Goal: Task Accomplishment & Management: Use online tool/utility

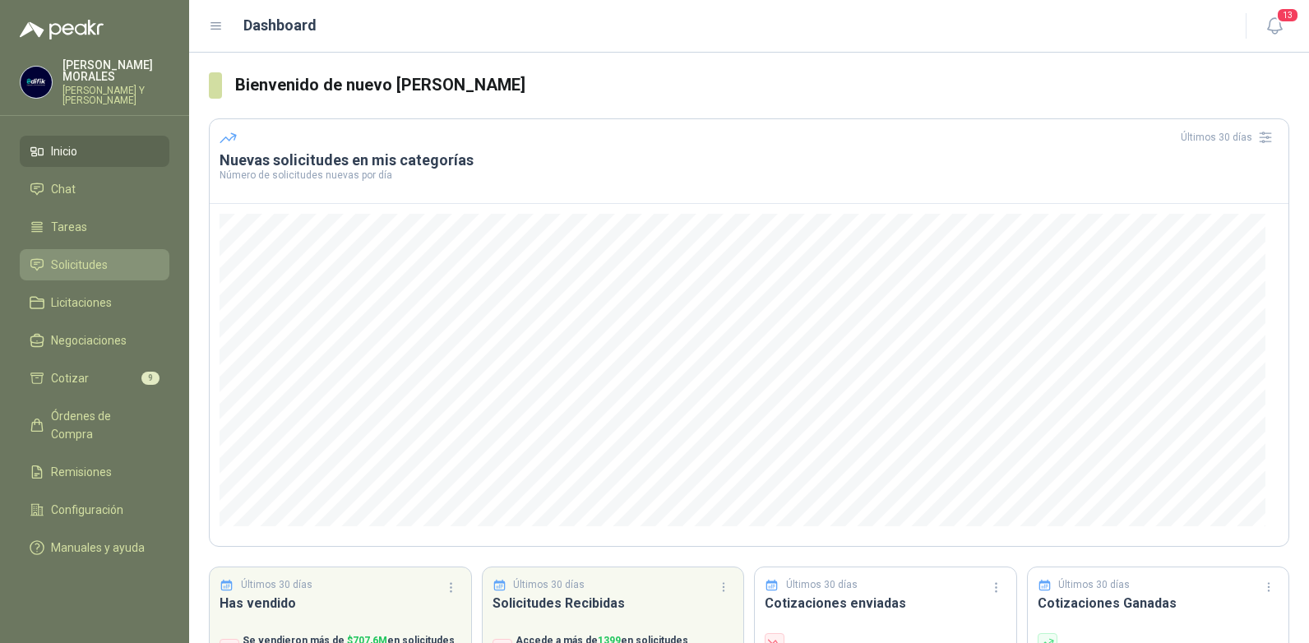
click at [78, 256] on span "Solicitudes" at bounding box center [79, 265] width 57 height 18
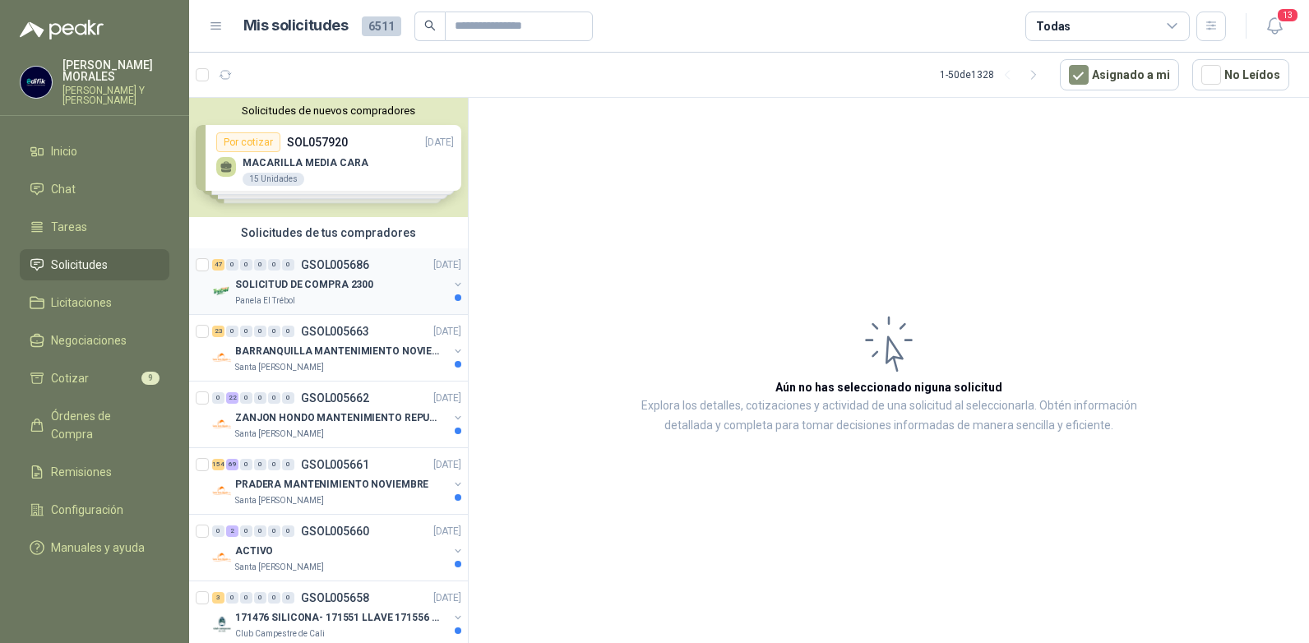
click at [335, 260] on p "GSOL005686" at bounding box center [335, 265] width 68 height 12
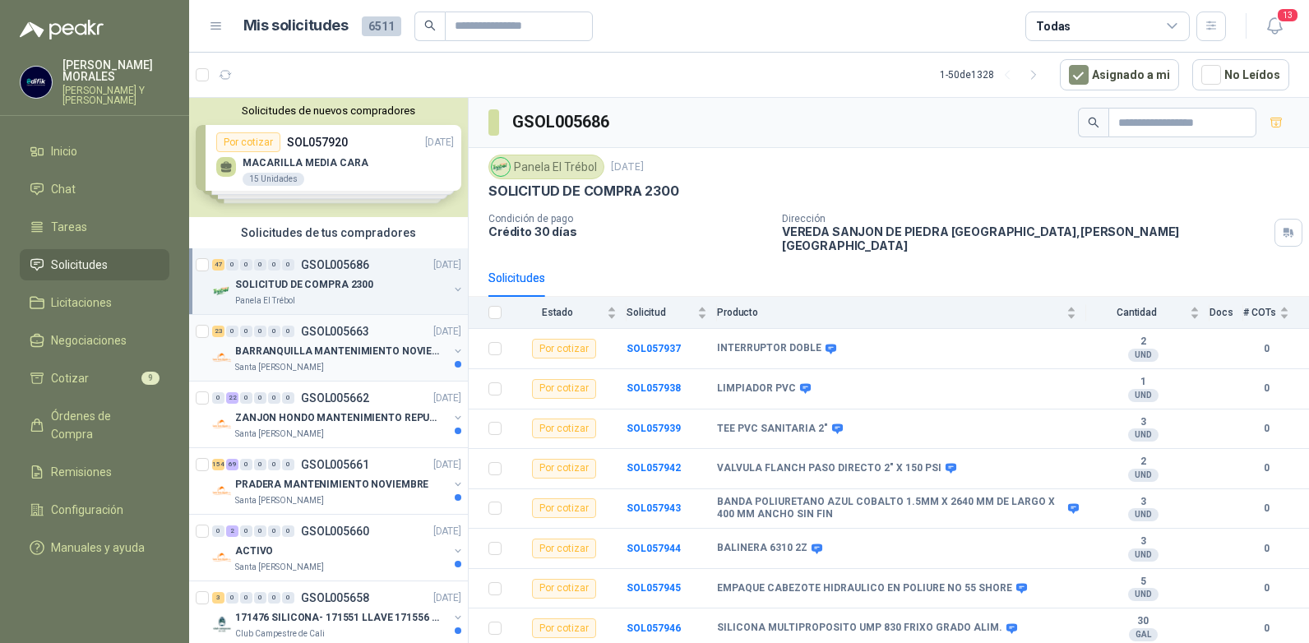
click at [351, 328] on p "GSOL005663" at bounding box center [335, 332] width 68 height 12
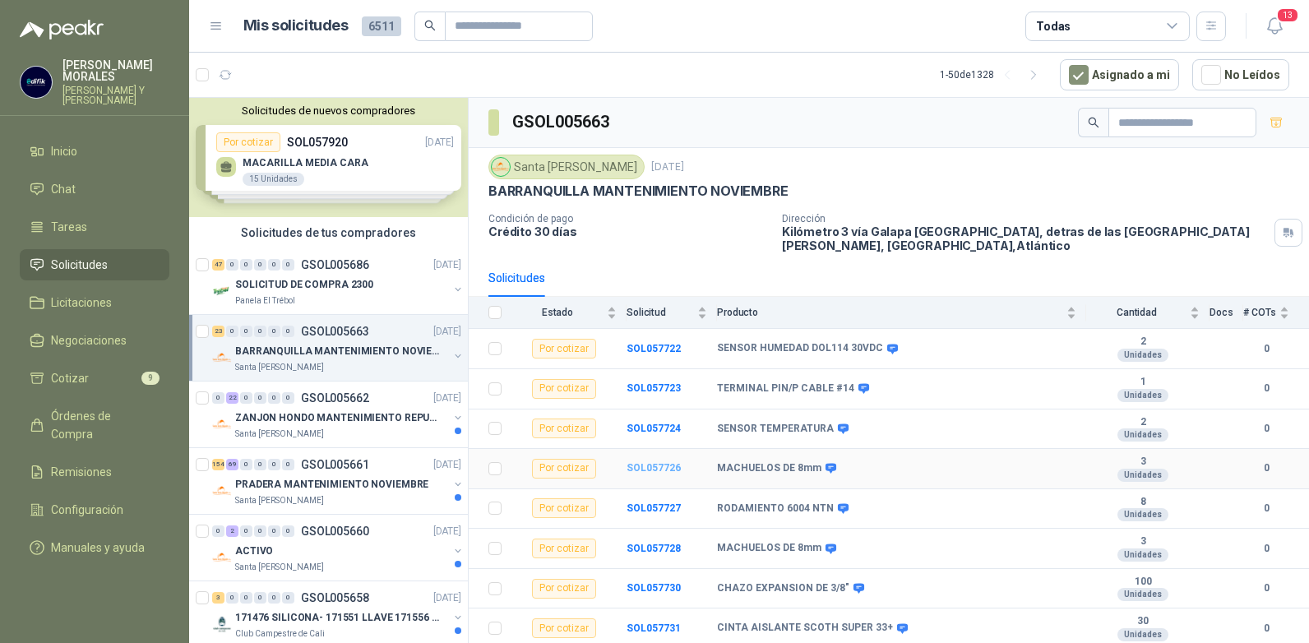
click at [648, 463] on b "SOL057726" at bounding box center [653, 468] width 54 height 12
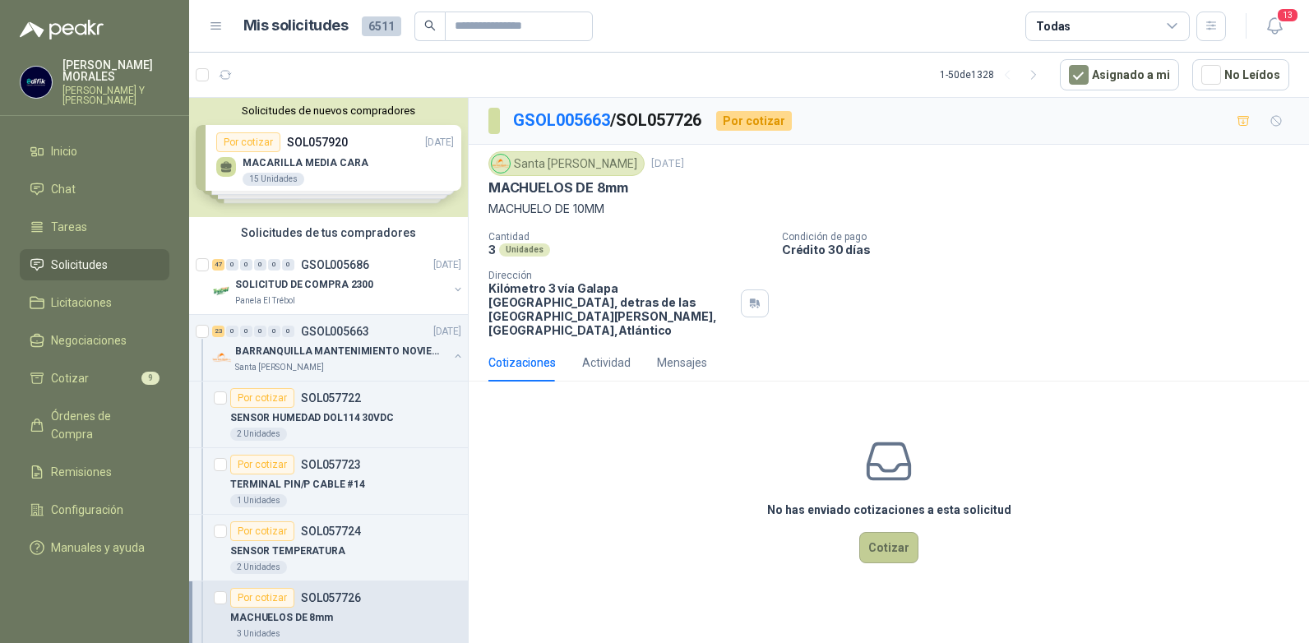
click at [884, 537] on button "Cotizar" at bounding box center [888, 547] width 59 height 31
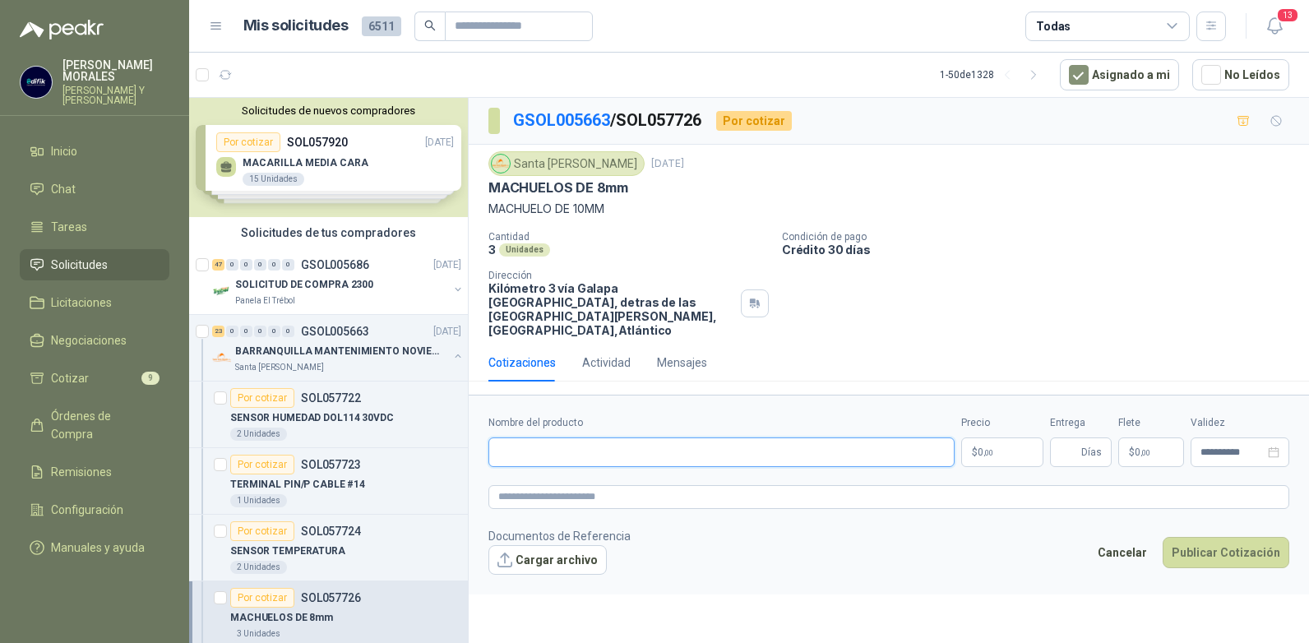
click at [647, 437] on input "Nombre del producto" at bounding box center [721, 452] width 466 height 30
type input "**********"
click at [997, 441] on p "$ 0 ,00" at bounding box center [1002, 452] width 82 height 30
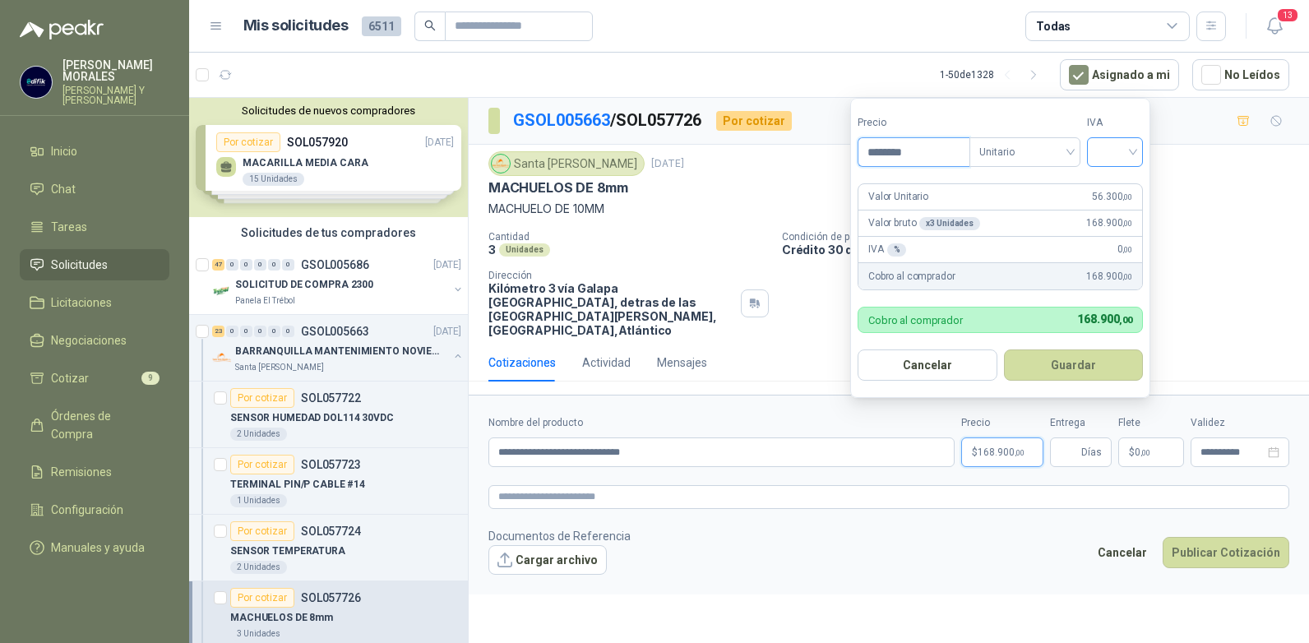
click at [1137, 153] on div at bounding box center [1115, 152] width 56 height 30
type input "********"
click at [1102, 186] on div "19%" at bounding box center [1118, 186] width 50 height 26
click at [1069, 369] on button "Guardar" at bounding box center [1075, 364] width 141 height 31
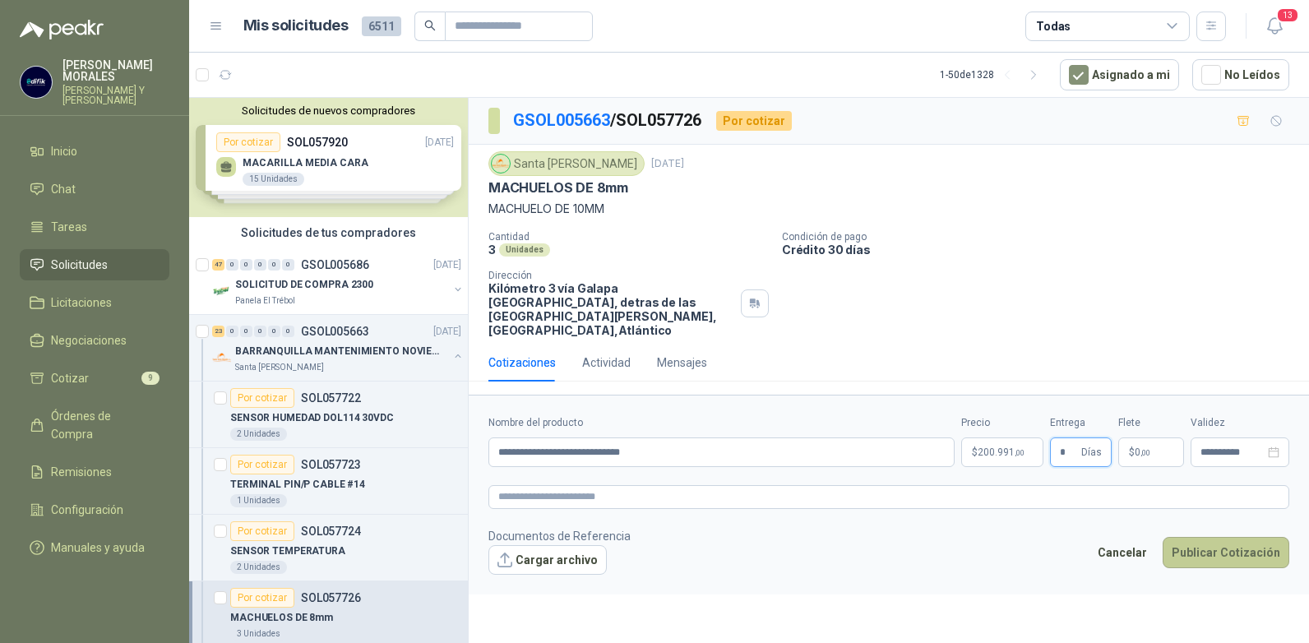
type input "*"
click at [1199, 540] on button "Publicar Cotización" at bounding box center [1225, 552] width 127 height 31
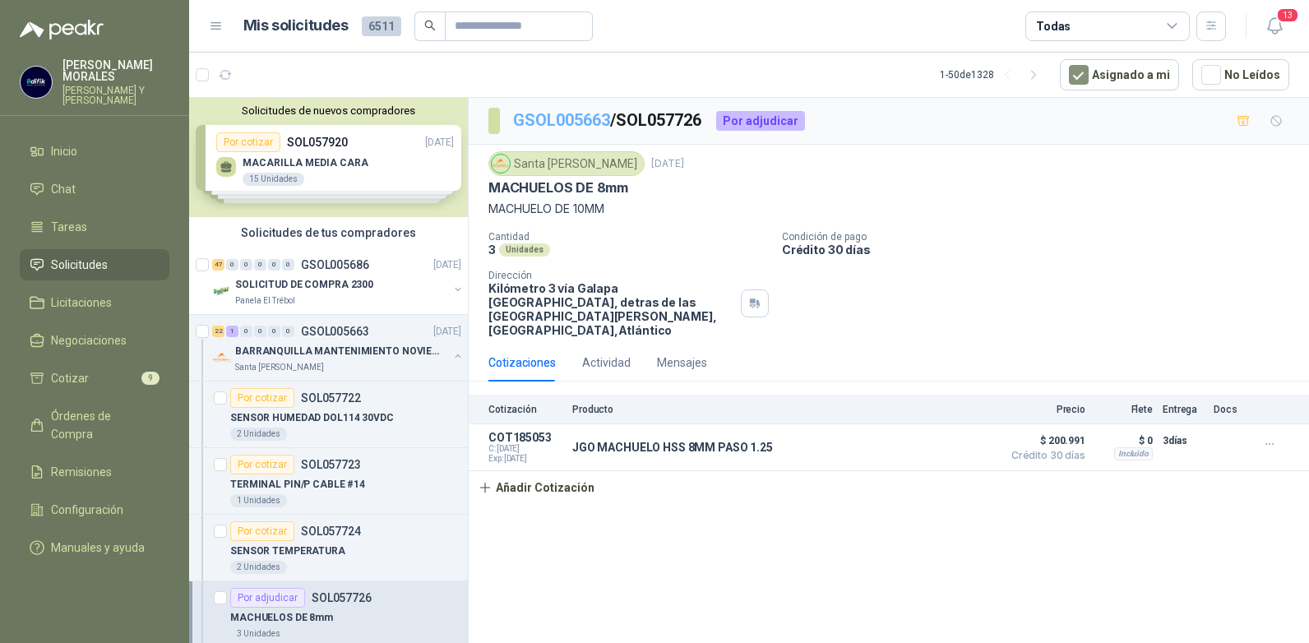
click at [592, 118] on link "GSOL005663" at bounding box center [561, 120] width 97 height 20
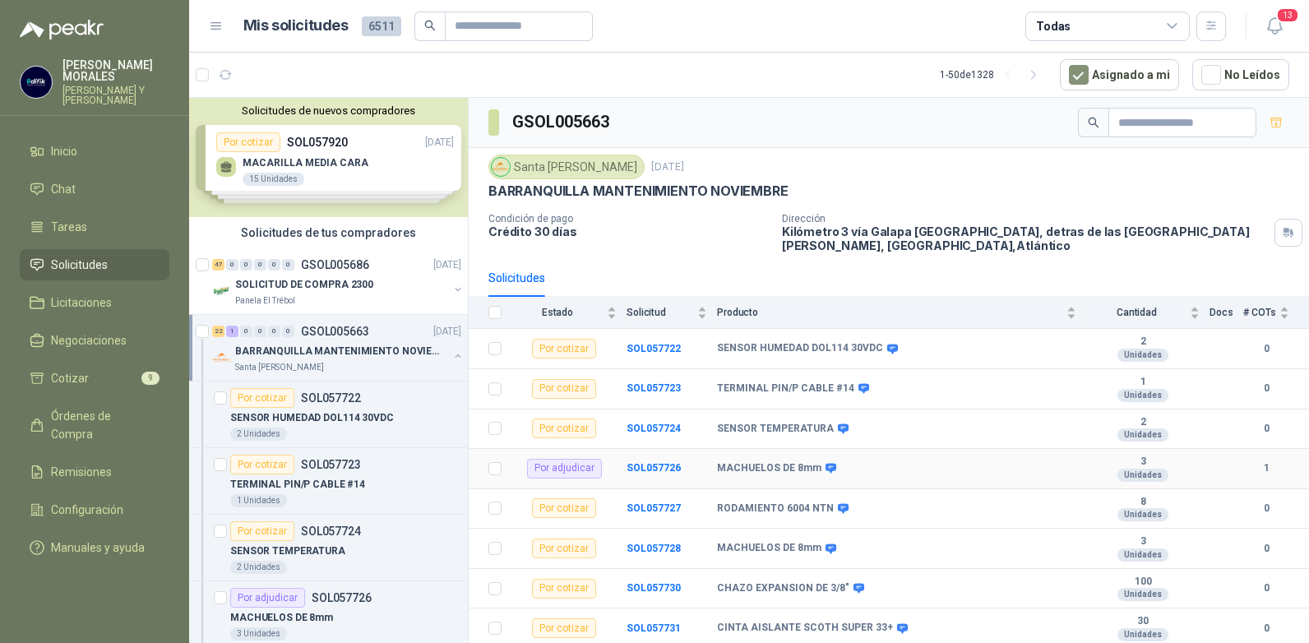
scroll to position [82, 0]
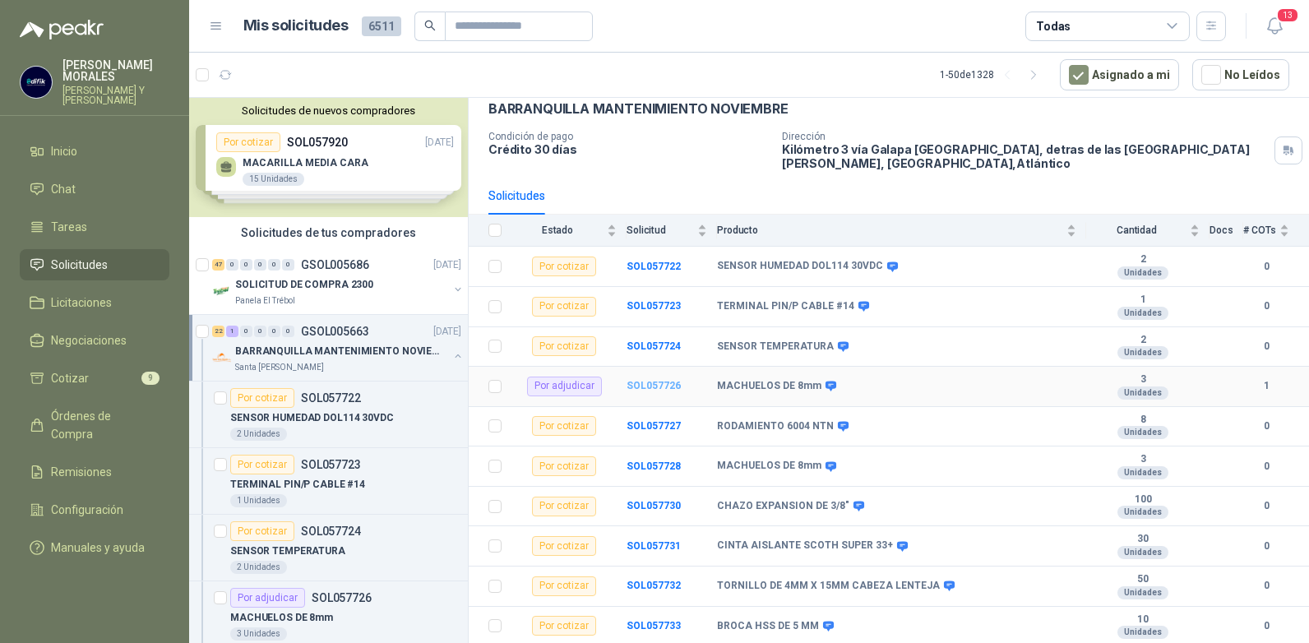
click at [658, 386] on b "SOL057726" at bounding box center [653, 386] width 54 height 12
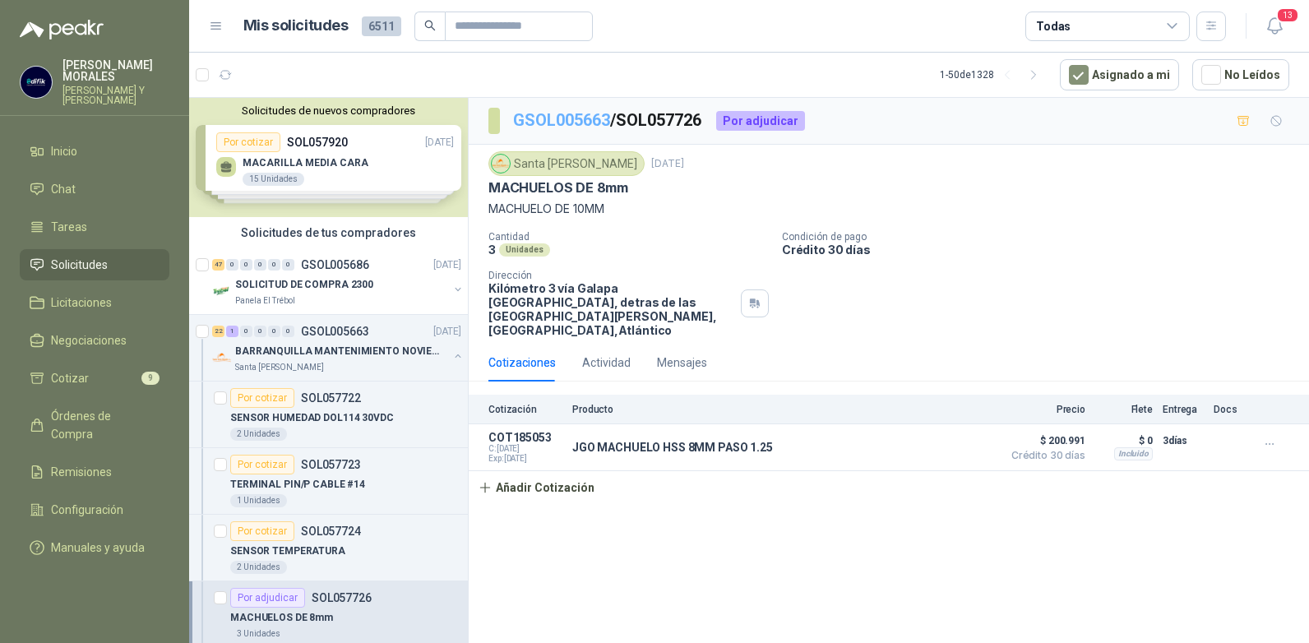
click at [576, 122] on link "GSOL005663" at bounding box center [561, 120] width 97 height 20
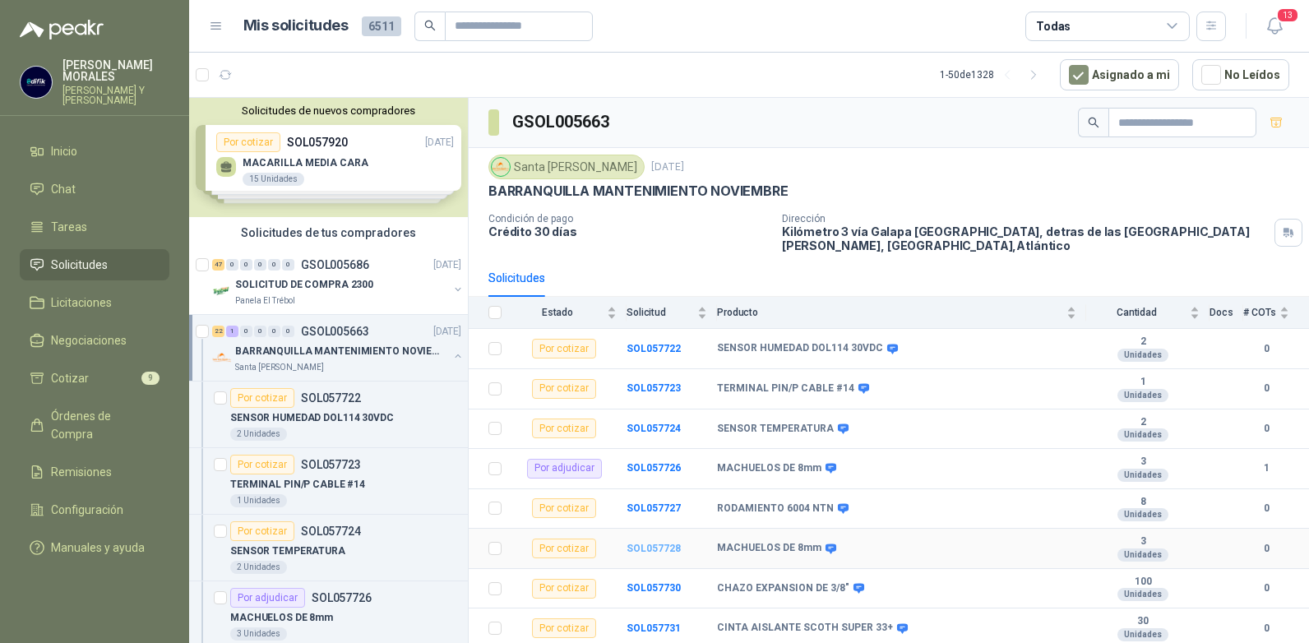
click at [660, 543] on b "SOL057728" at bounding box center [653, 549] width 54 height 12
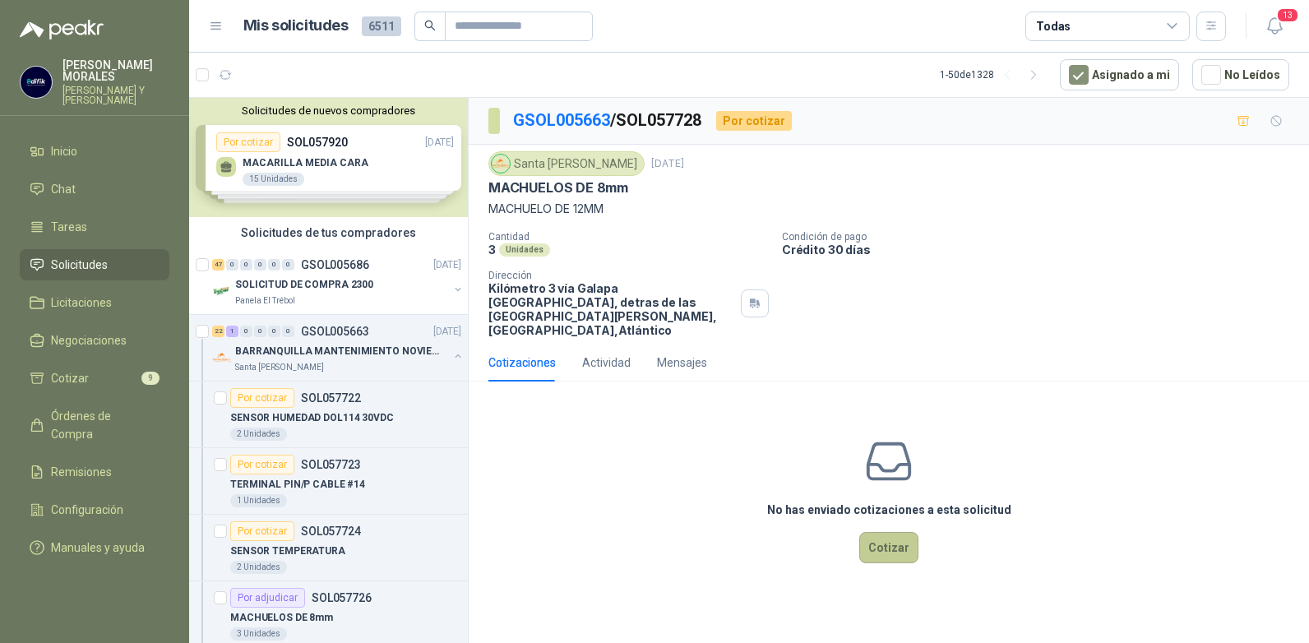
click at [884, 535] on button "Cotizar" at bounding box center [888, 547] width 59 height 31
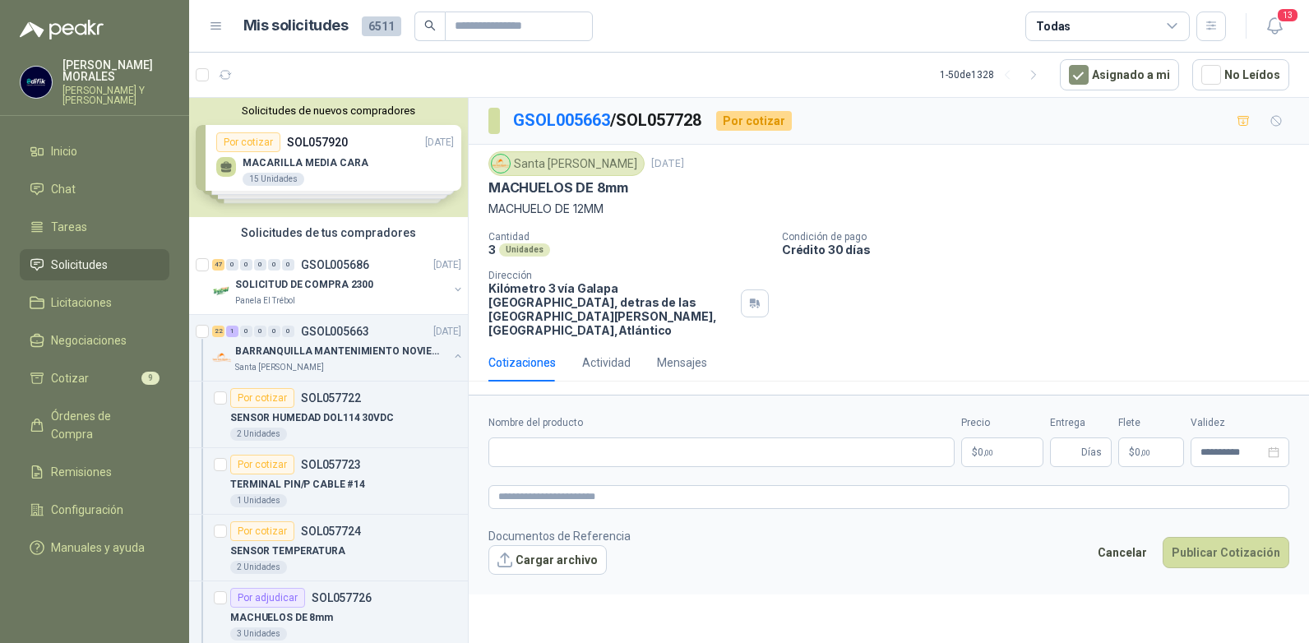
click at [992, 448] on span ",00" at bounding box center [988, 452] width 10 height 9
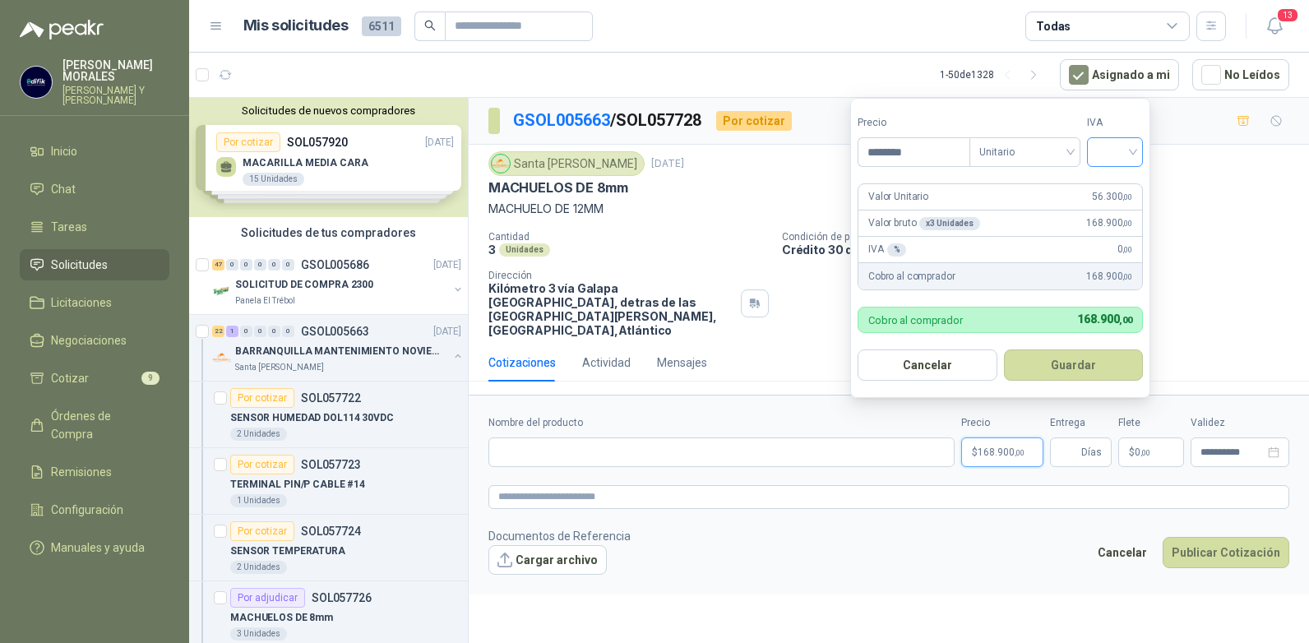
type input "********"
click at [1133, 146] on input "search" at bounding box center [1115, 150] width 36 height 25
click at [1113, 182] on div "19%" at bounding box center [1118, 186] width 30 height 18
click at [1065, 364] on button "Guardar" at bounding box center [1075, 364] width 141 height 31
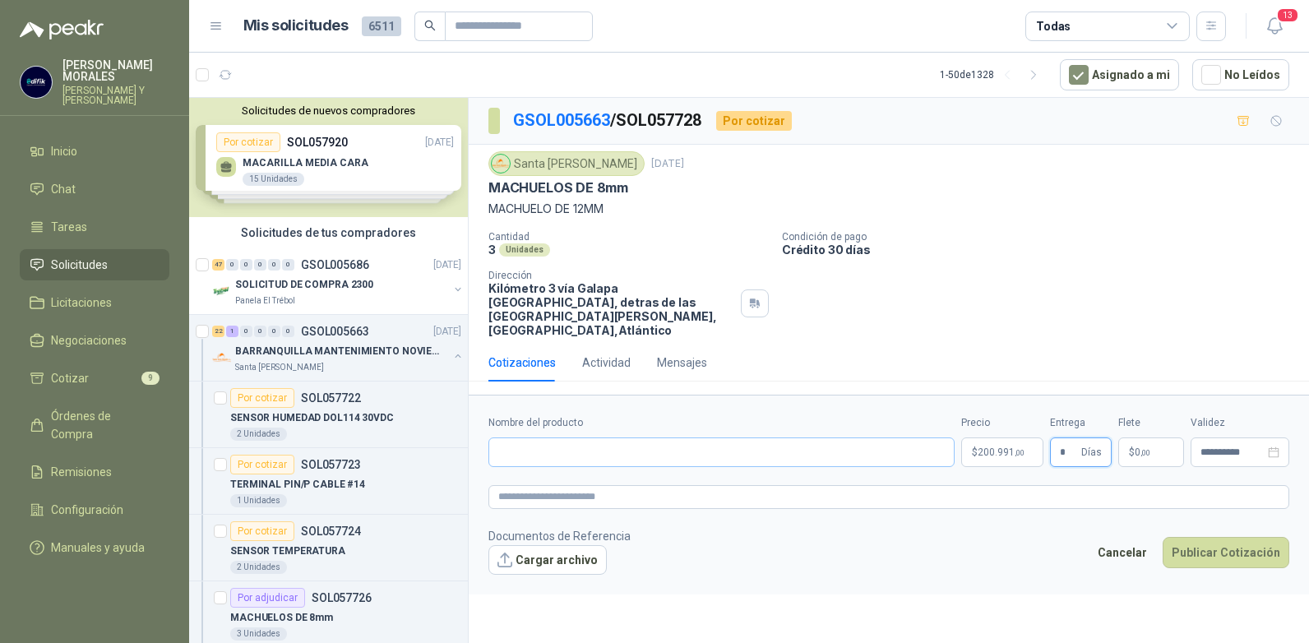
type input "*"
click at [676, 437] on input "Nombre del producto" at bounding box center [721, 452] width 466 height 30
type input "**********"
click at [1194, 542] on button "Publicar Cotización" at bounding box center [1225, 552] width 127 height 31
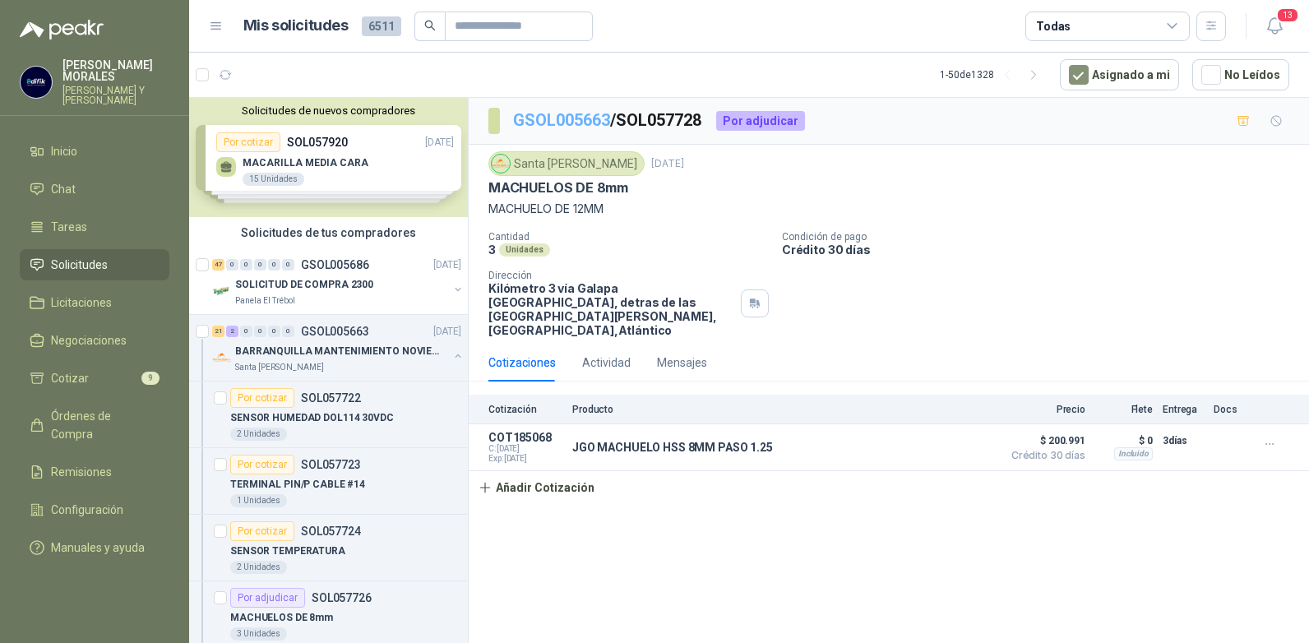
click at [590, 119] on link "GSOL005663" at bounding box center [561, 120] width 97 height 20
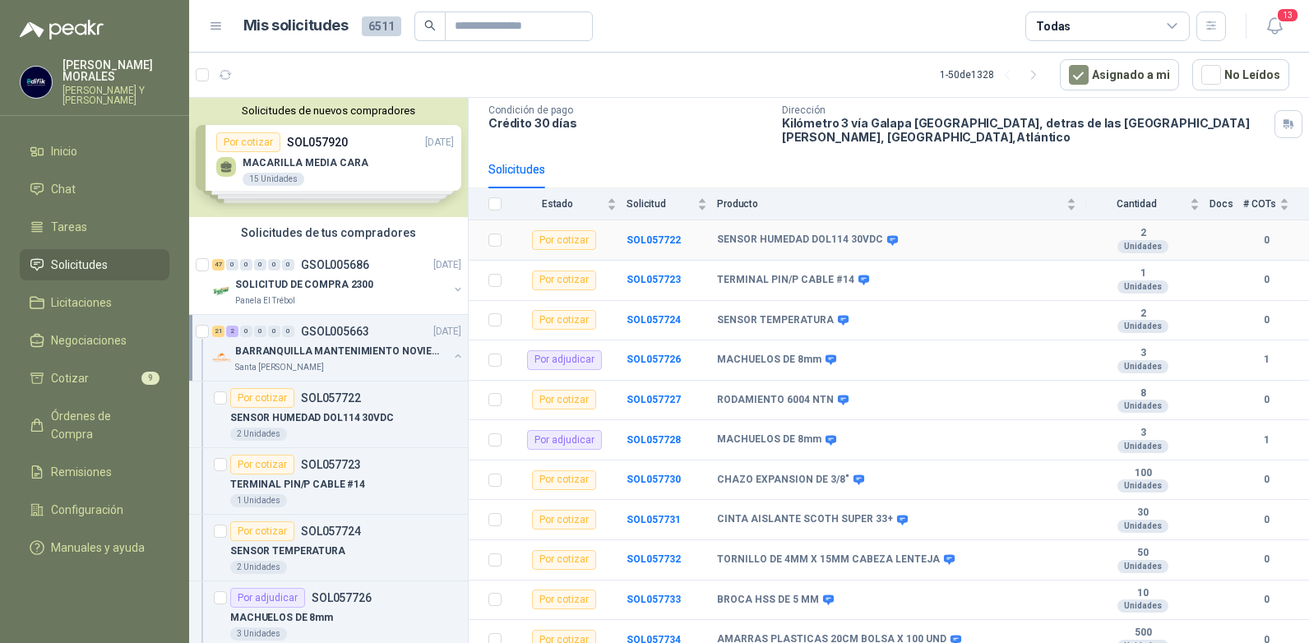
scroll to position [164, 0]
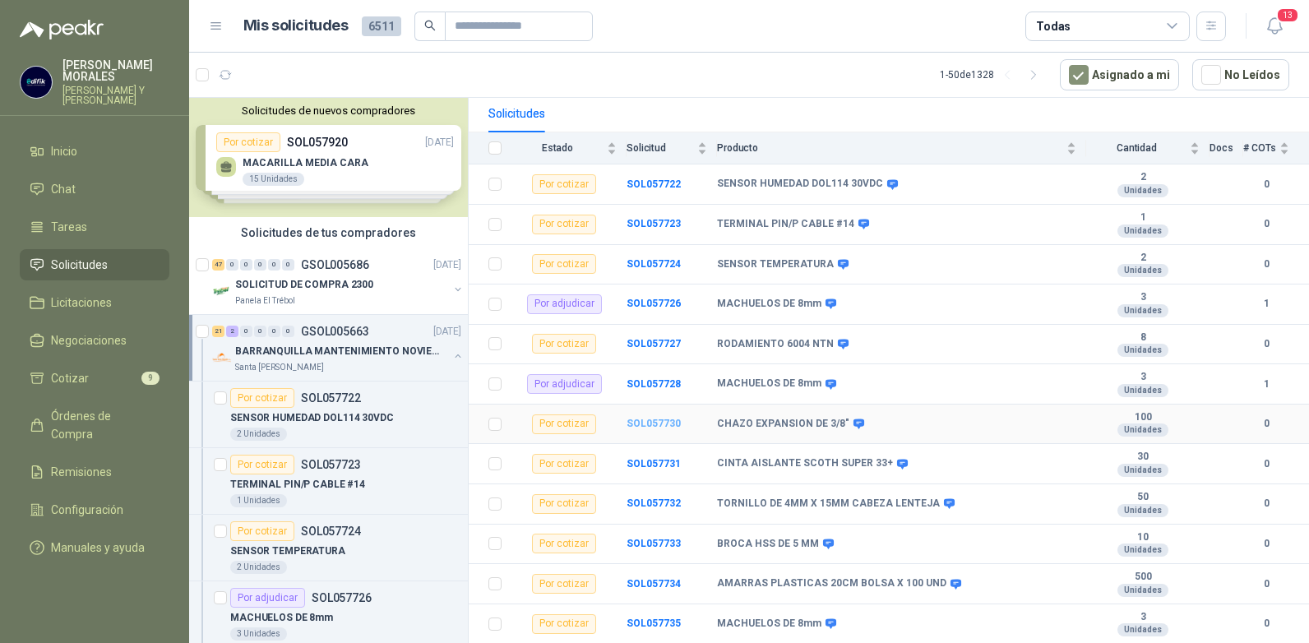
click at [645, 422] on b "SOL057730" at bounding box center [653, 424] width 54 height 12
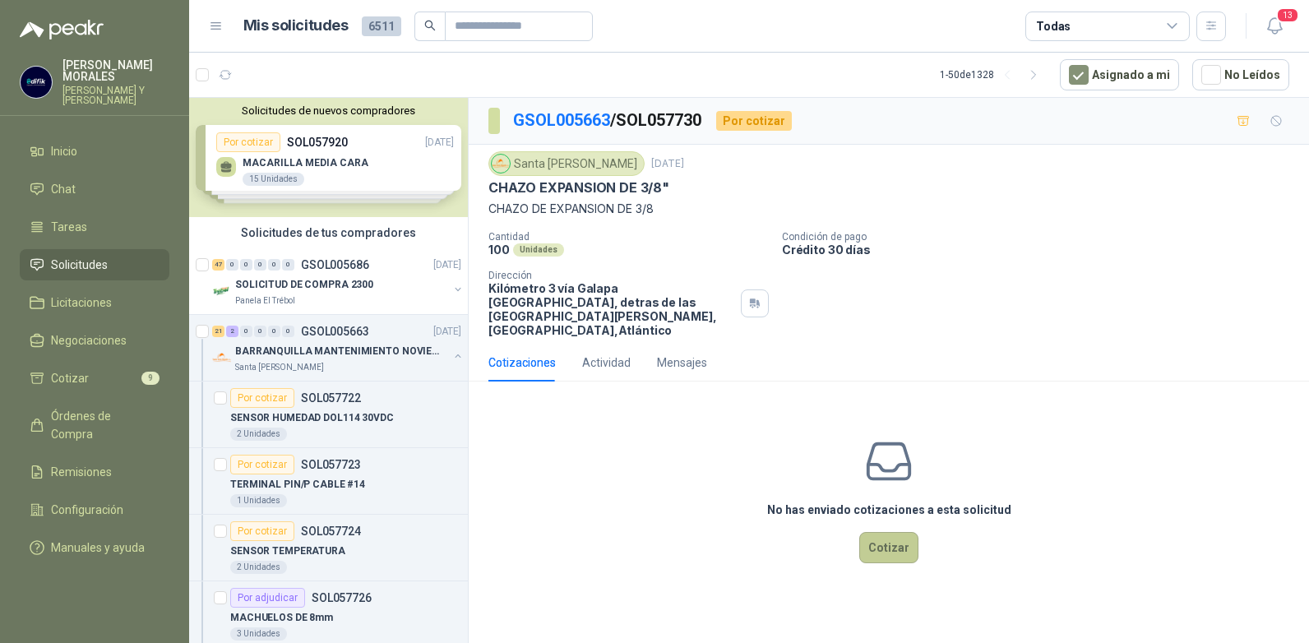
click at [887, 539] on button "Cotizar" at bounding box center [888, 547] width 59 height 31
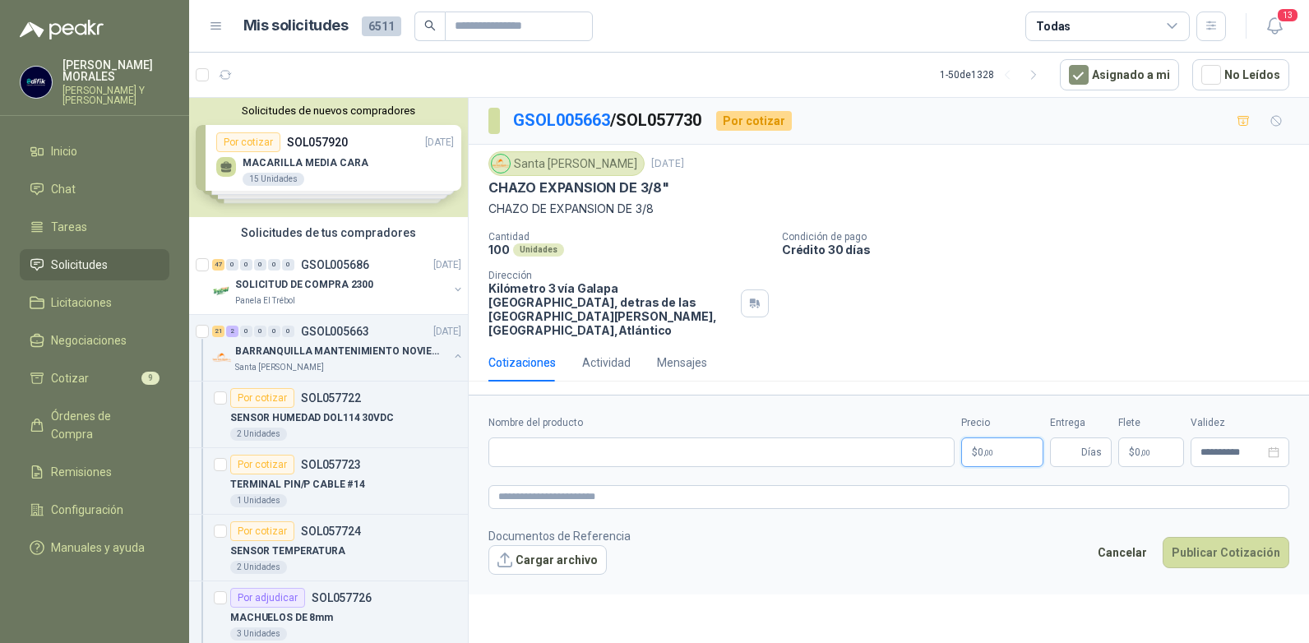
click at [1000, 437] on p "$ 0 ,00" at bounding box center [1002, 452] width 82 height 30
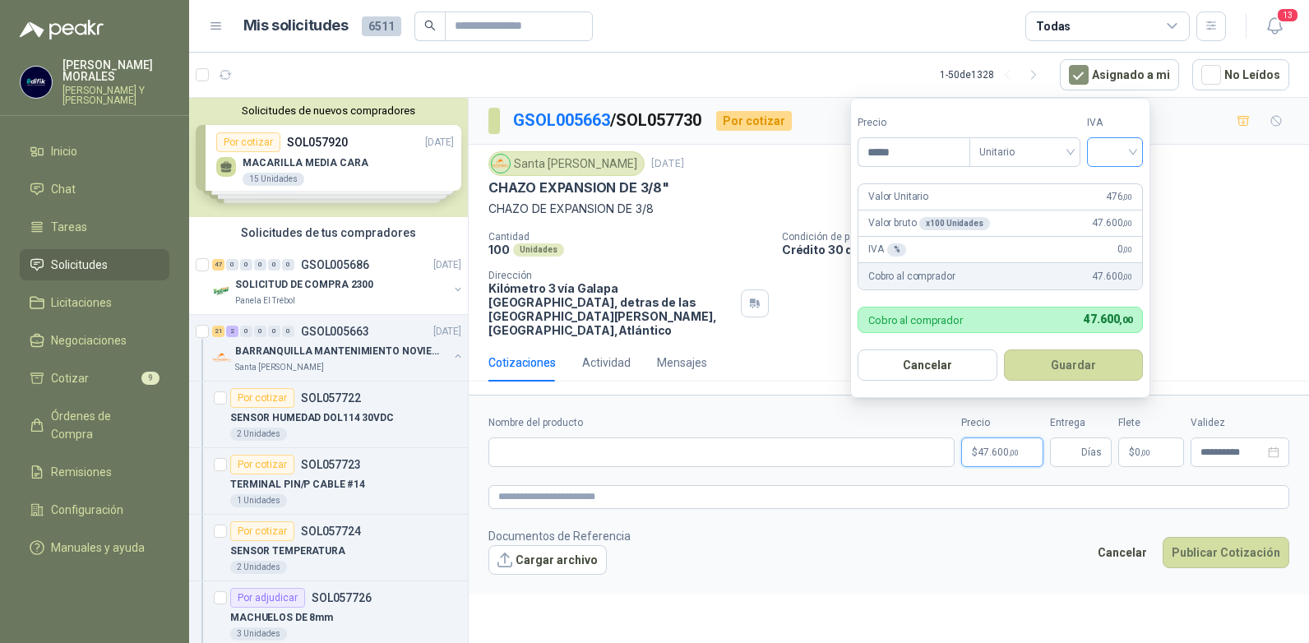
type input "*****"
click at [1127, 152] on input "search" at bounding box center [1115, 150] width 36 height 25
click at [1114, 187] on div "19%" at bounding box center [1118, 186] width 30 height 18
click at [1078, 364] on button "Guardar" at bounding box center [1075, 364] width 141 height 31
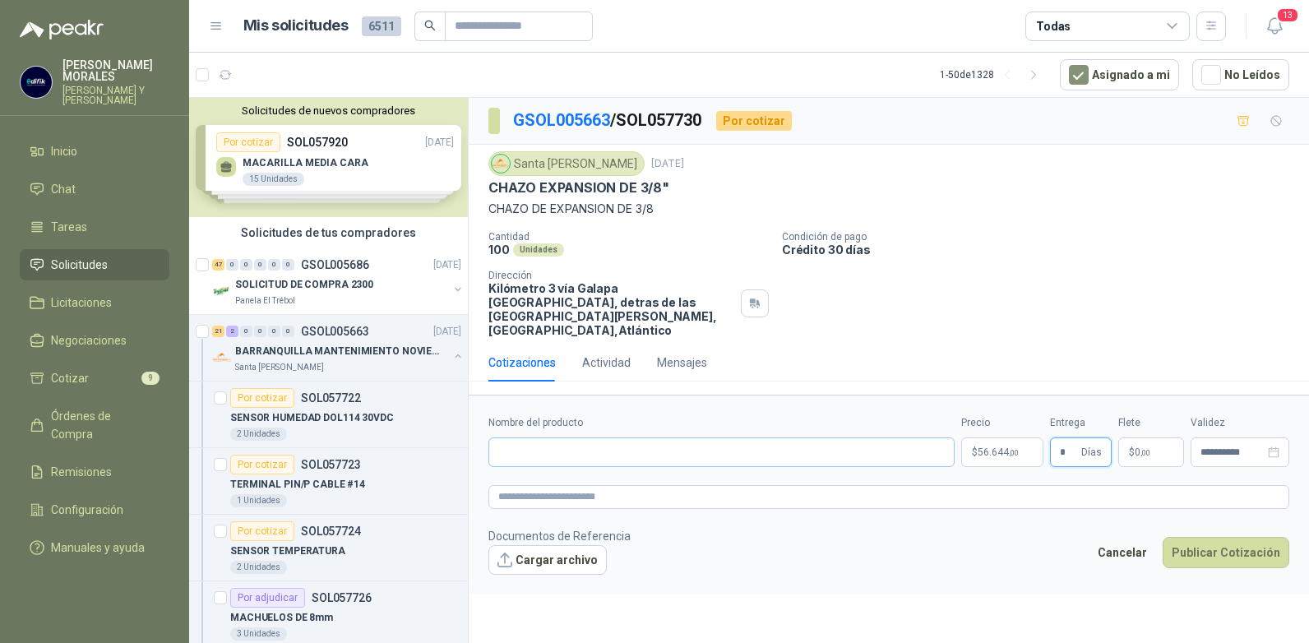
type input "*"
click at [623, 437] on input "Nombre del producto" at bounding box center [721, 452] width 466 height 30
type input "**********"
click at [1195, 537] on button "Publicar Cotización" at bounding box center [1225, 552] width 127 height 31
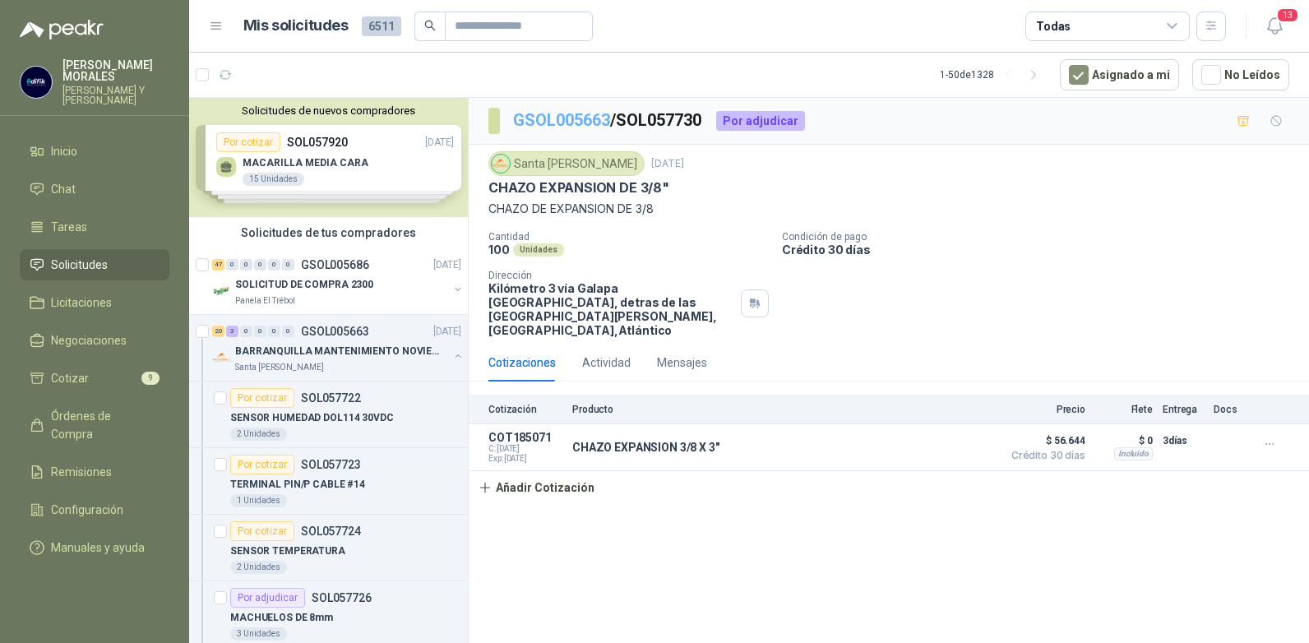
click at [579, 120] on link "GSOL005663" at bounding box center [561, 120] width 97 height 20
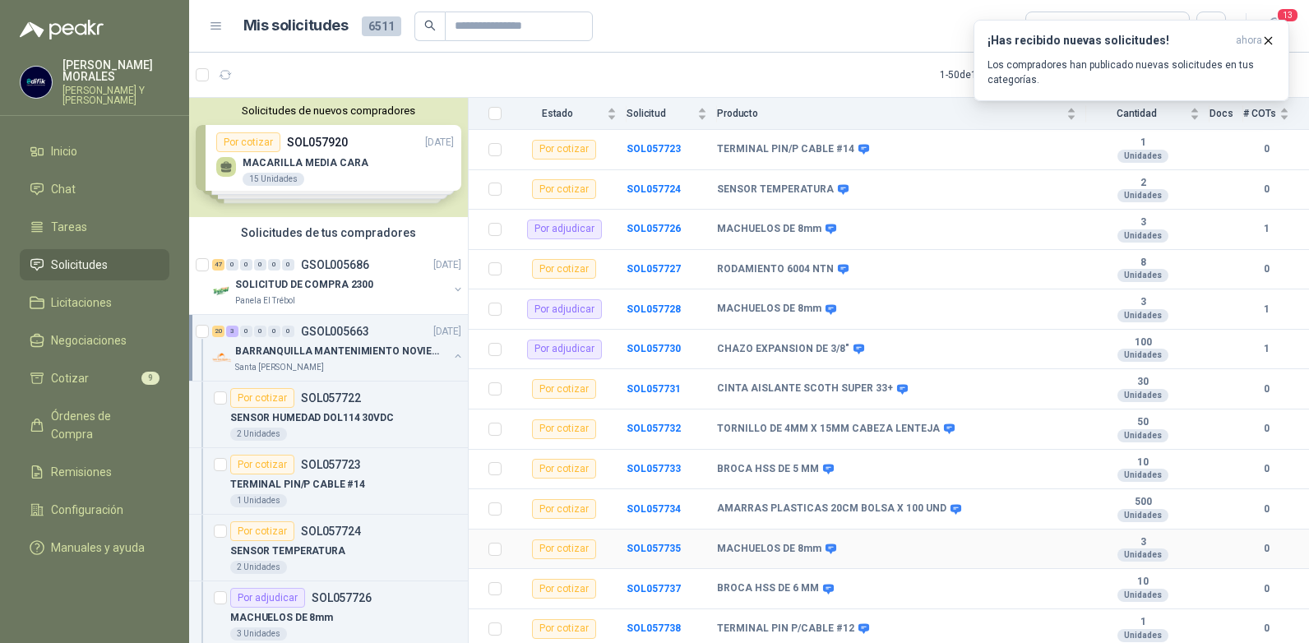
scroll to position [329, 0]
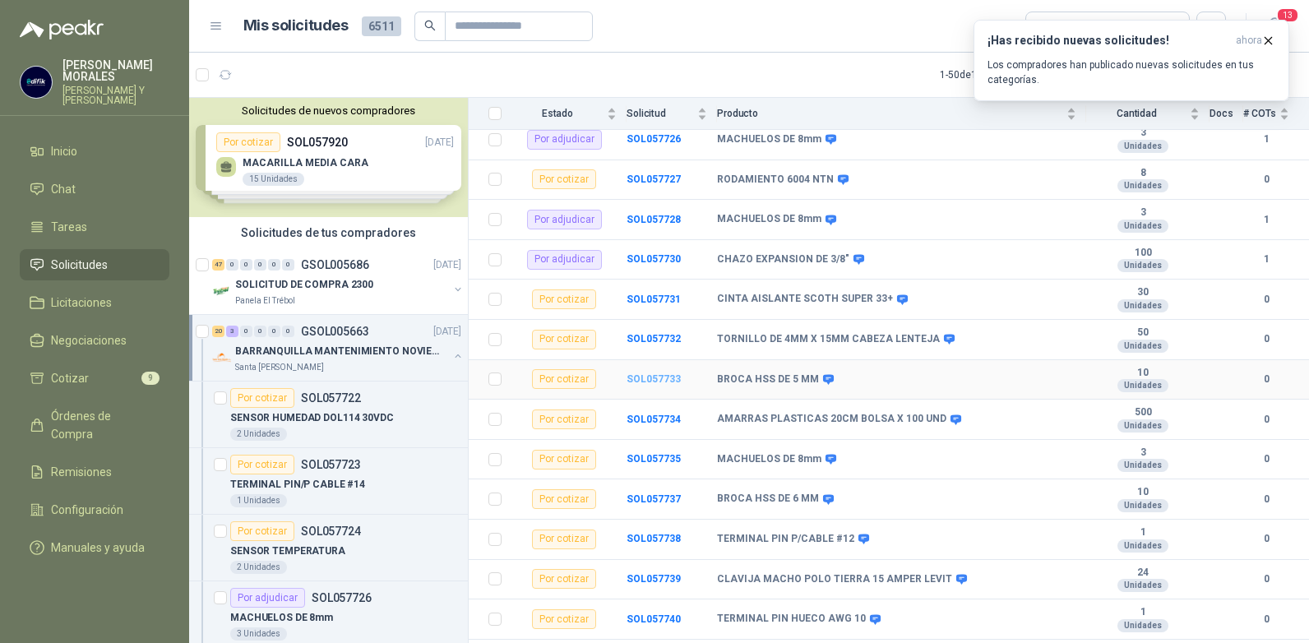
click at [656, 378] on b "SOL057733" at bounding box center [653, 379] width 54 height 12
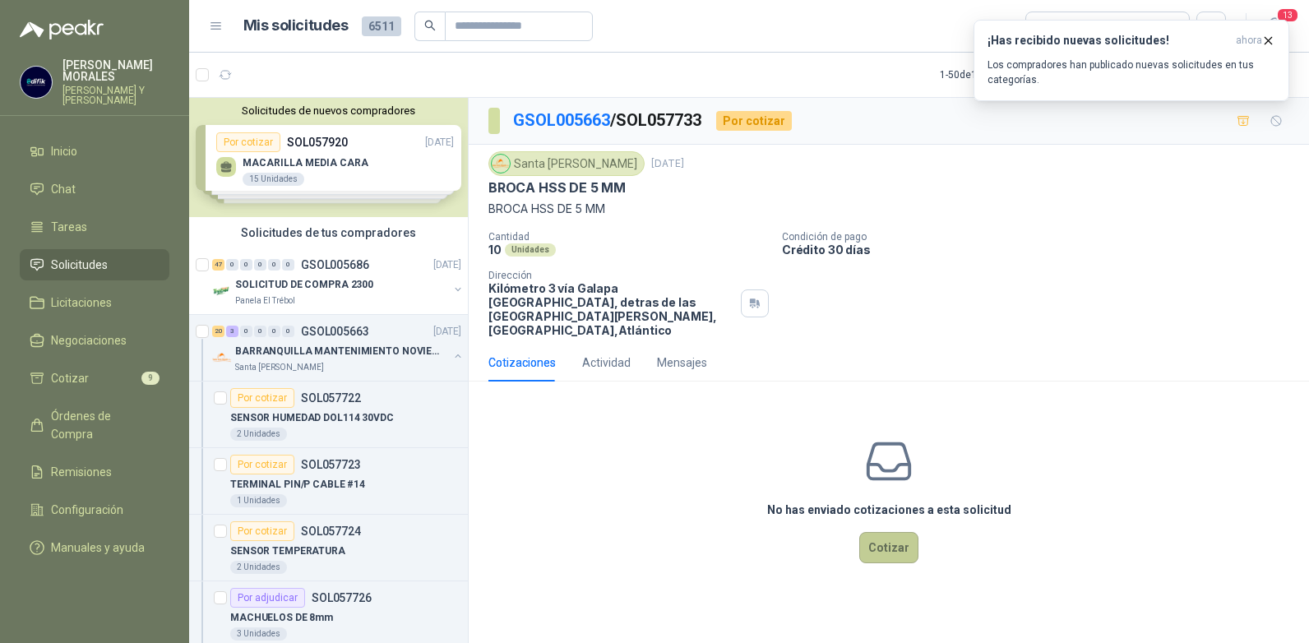
click at [891, 535] on button "Cotizar" at bounding box center [888, 547] width 59 height 31
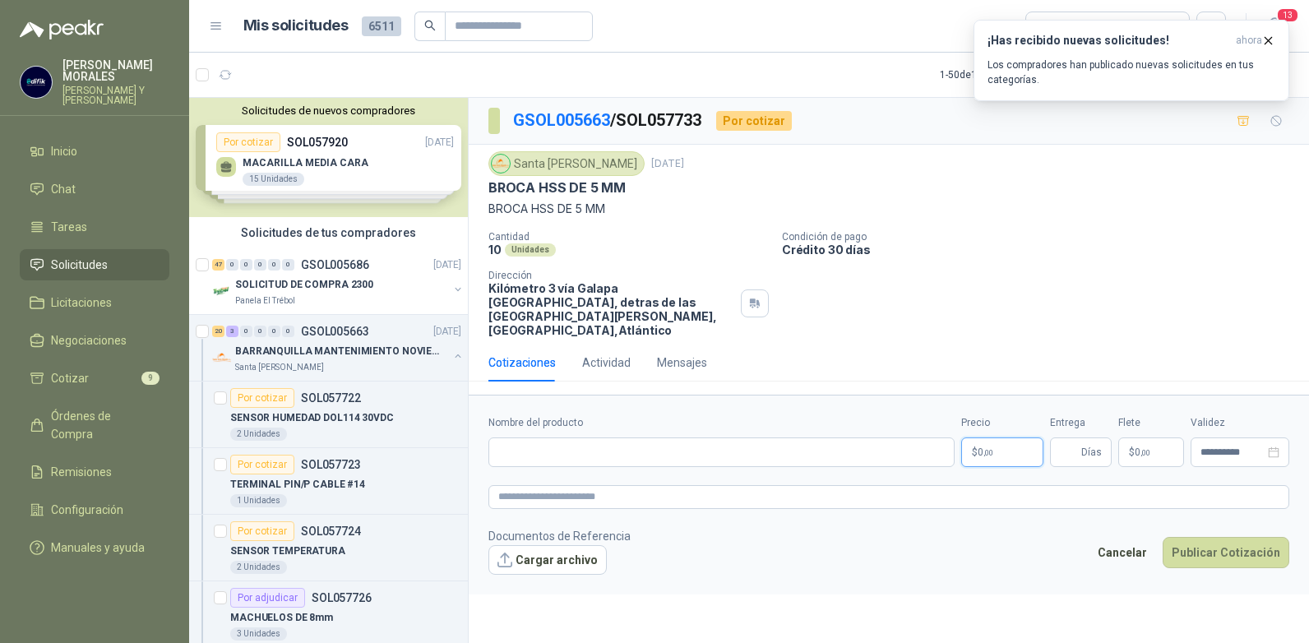
click at [1000, 438] on p "$ 0 ,00" at bounding box center [1002, 452] width 82 height 30
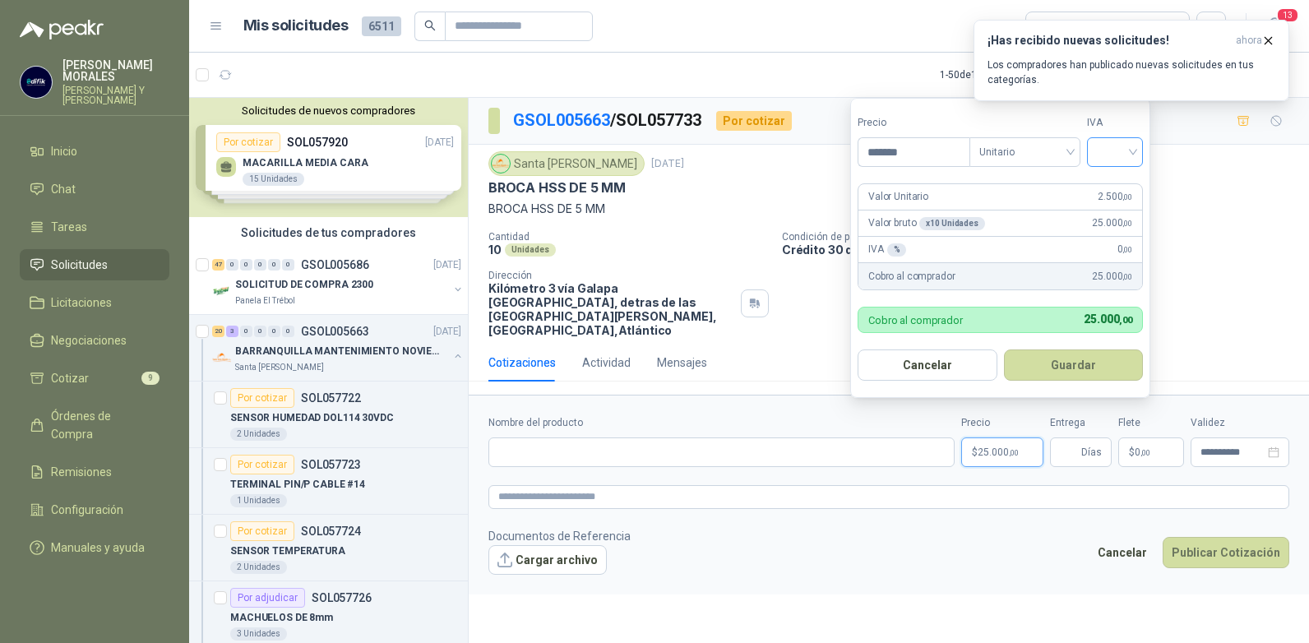
type input "*******"
click at [1130, 150] on input "search" at bounding box center [1115, 150] width 36 height 25
click at [1108, 187] on div "19%" at bounding box center [1118, 186] width 30 height 18
click at [1064, 374] on button "Guardar" at bounding box center [1075, 364] width 141 height 31
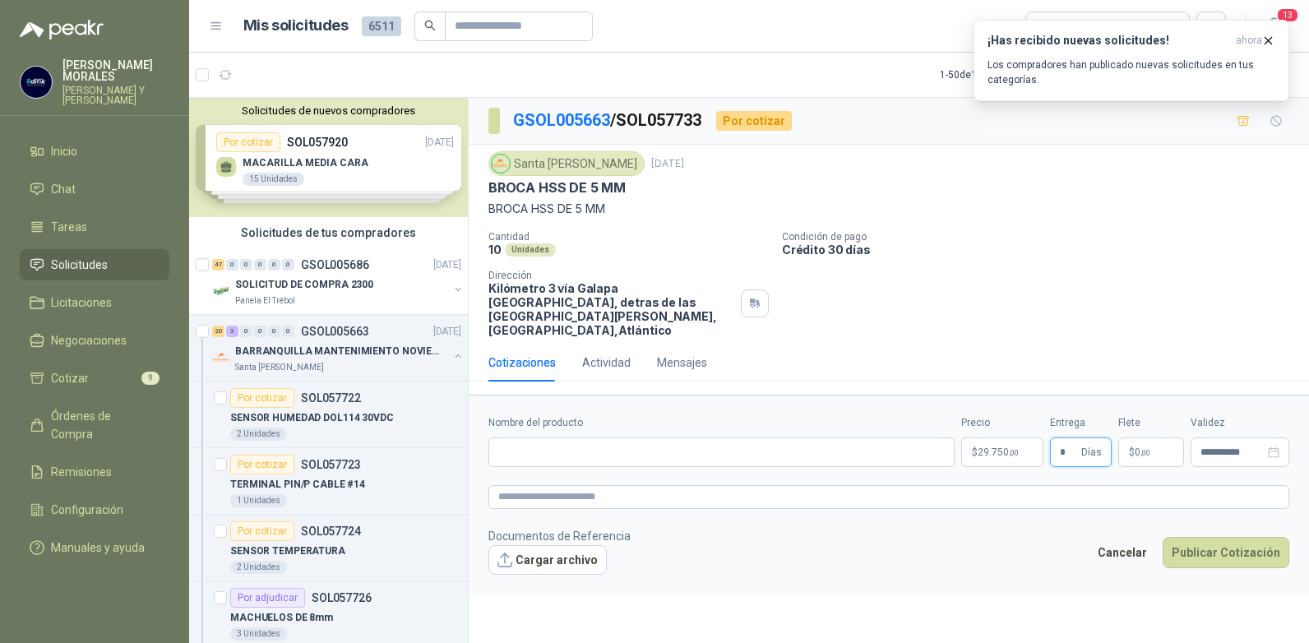
type input "*"
click at [727, 422] on div "Nombre del producto" at bounding box center [721, 441] width 466 height 52
click at [730, 437] on input "Nombre del producto" at bounding box center [721, 452] width 466 height 30
type input "**********"
click at [1212, 538] on button "Publicar Cotización" at bounding box center [1225, 552] width 127 height 31
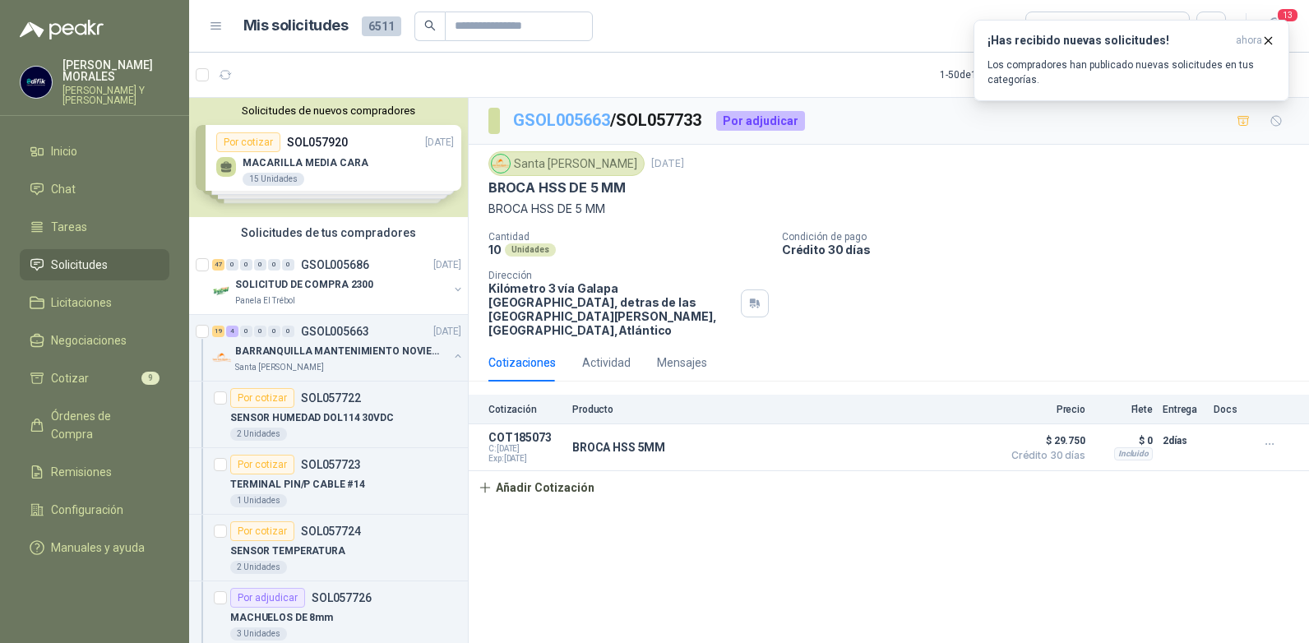
click at [572, 118] on link "GSOL005663" at bounding box center [561, 120] width 97 height 20
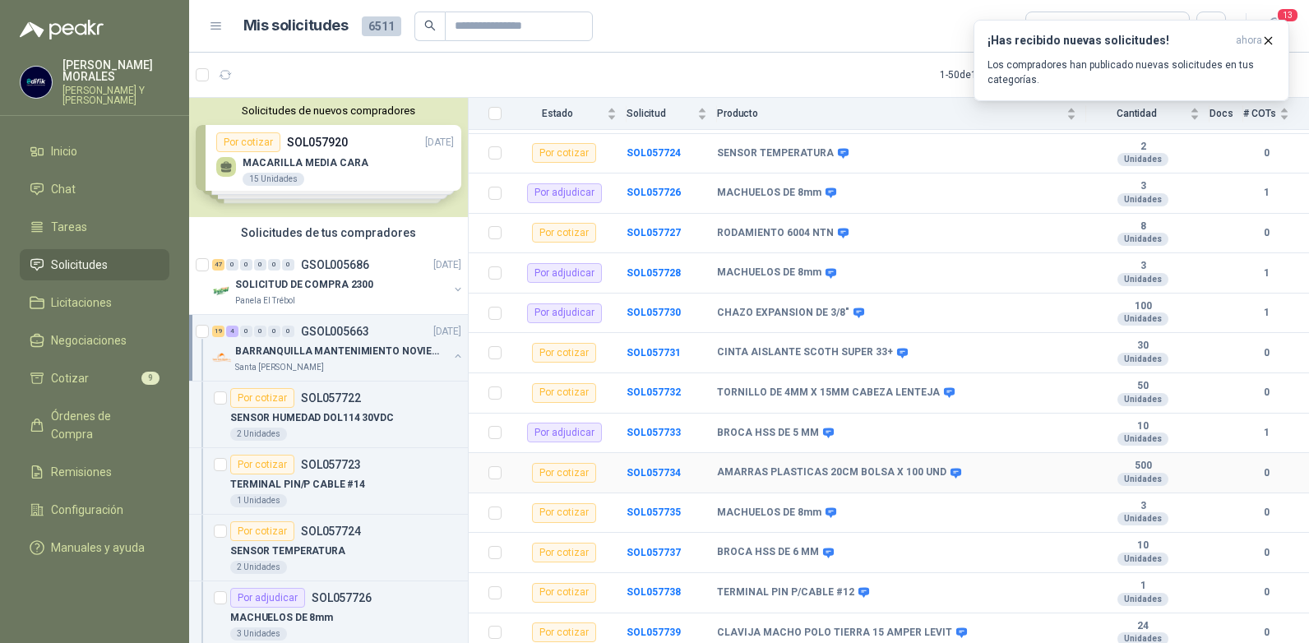
scroll to position [247, 0]
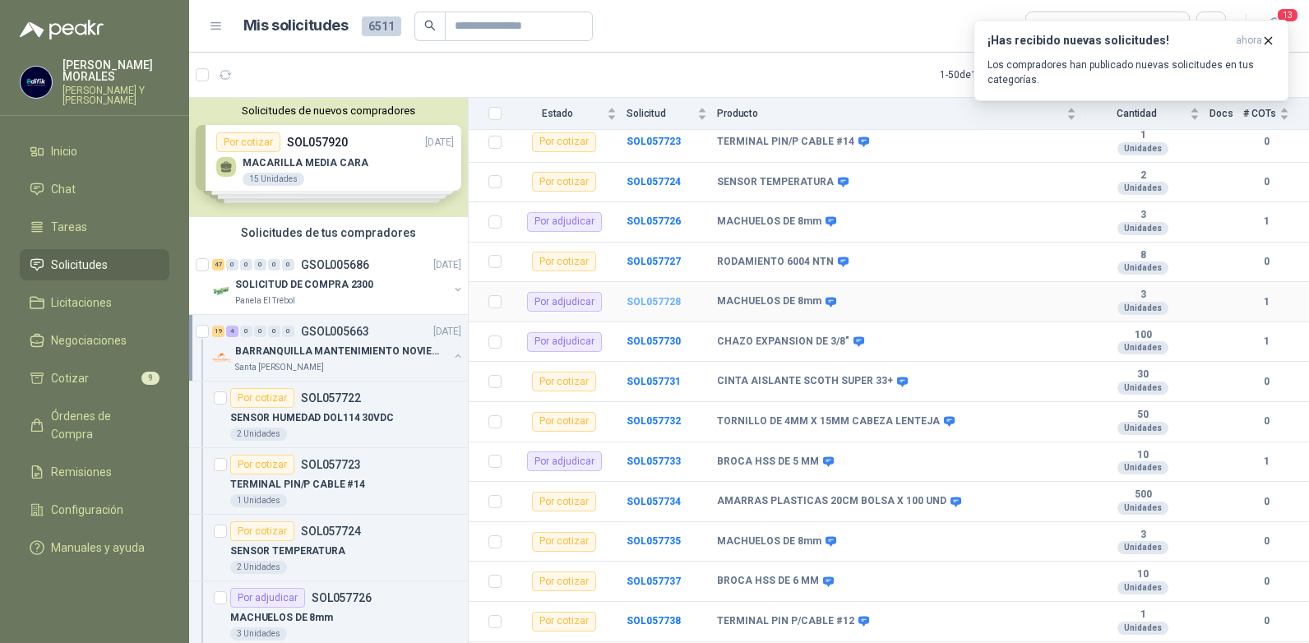
click at [663, 302] on b "SOL057728" at bounding box center [653, 302] width 54 height 12
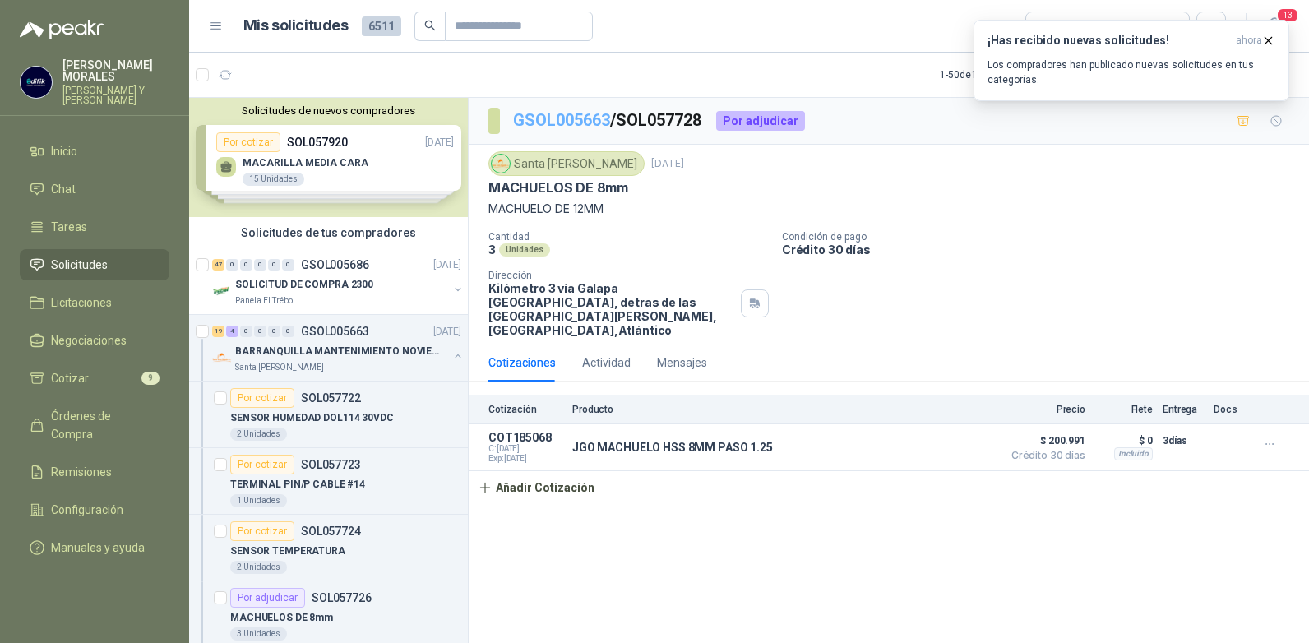
click at [585, 120] on link "GSOL005663" at bounding box center [561, 120] width 97 height 20
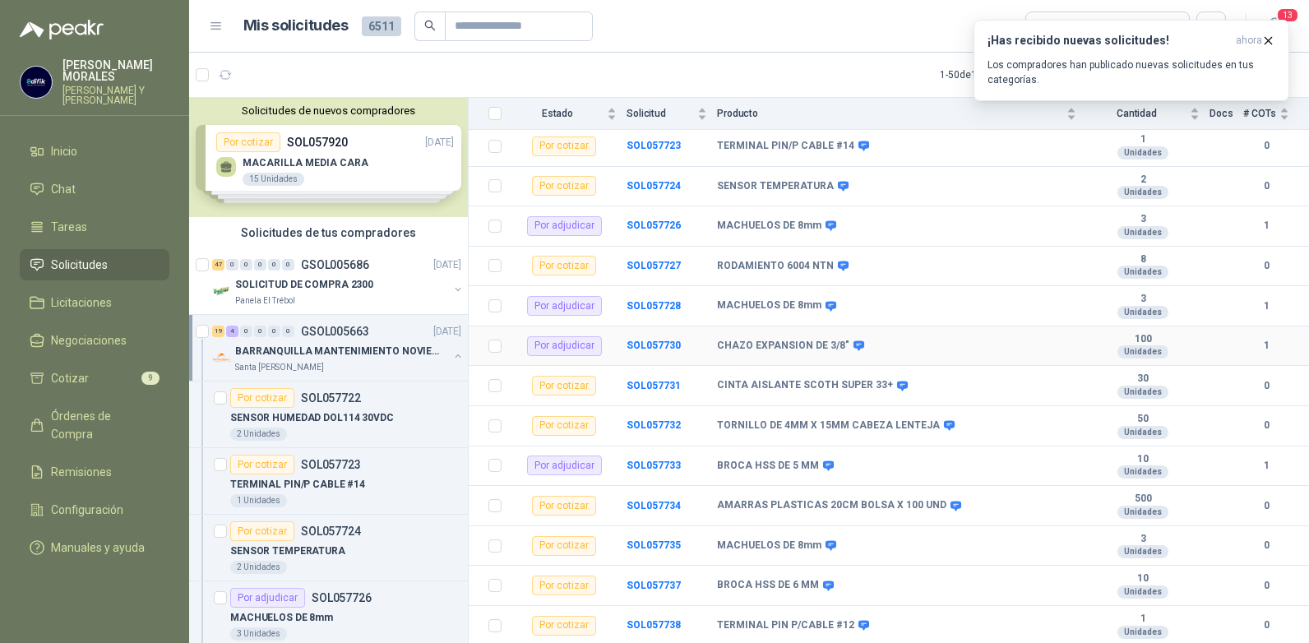
scroll to position [247, 0]
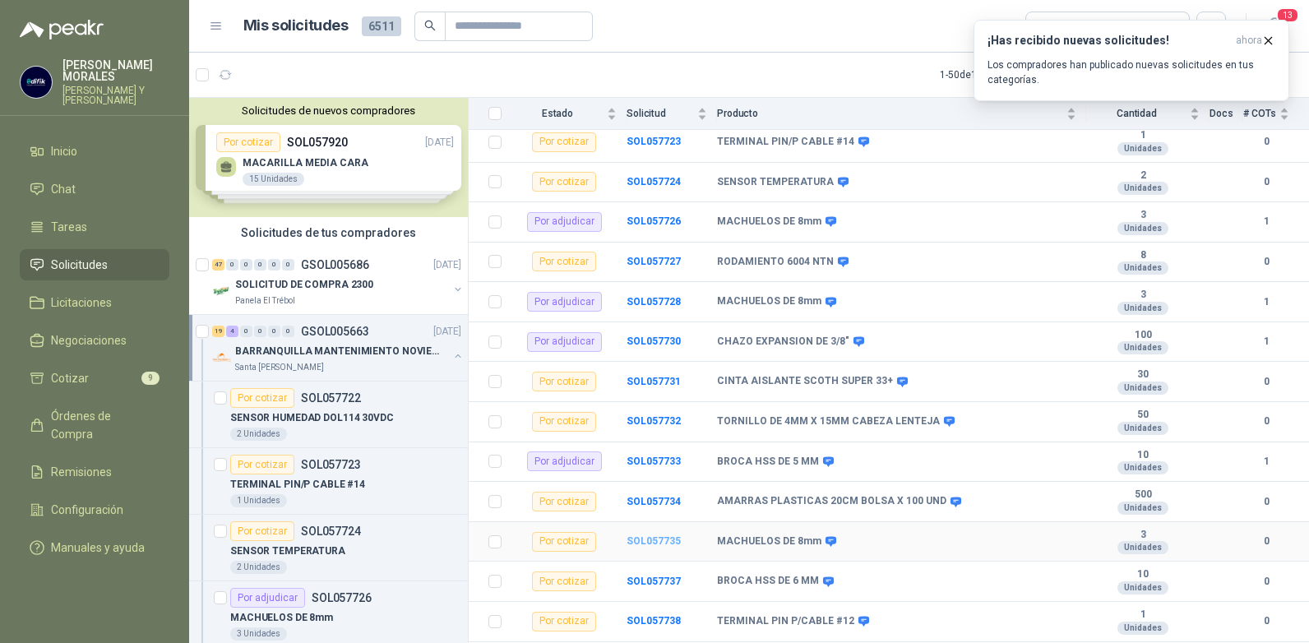
click at [646, 539] on b "SOL057735" at bounding box center [653, 541] width 54 height 12
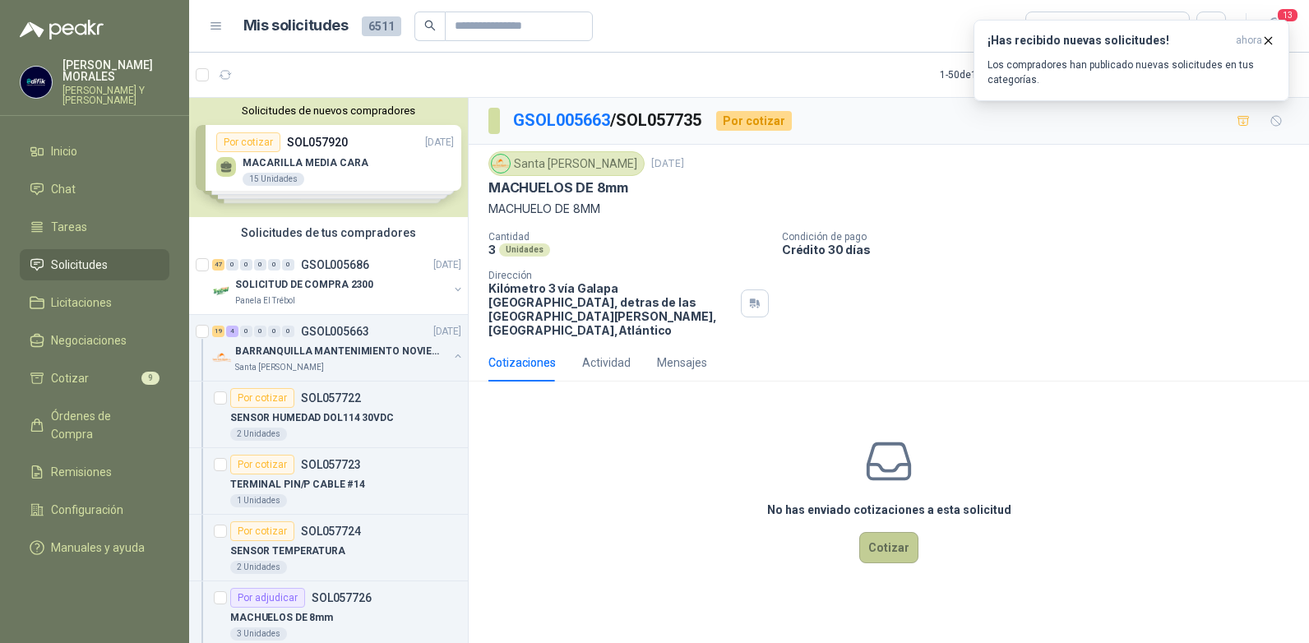
click at [884, 532] on button "Cotizar" at bounding box center [888, 547] width 59 height 31
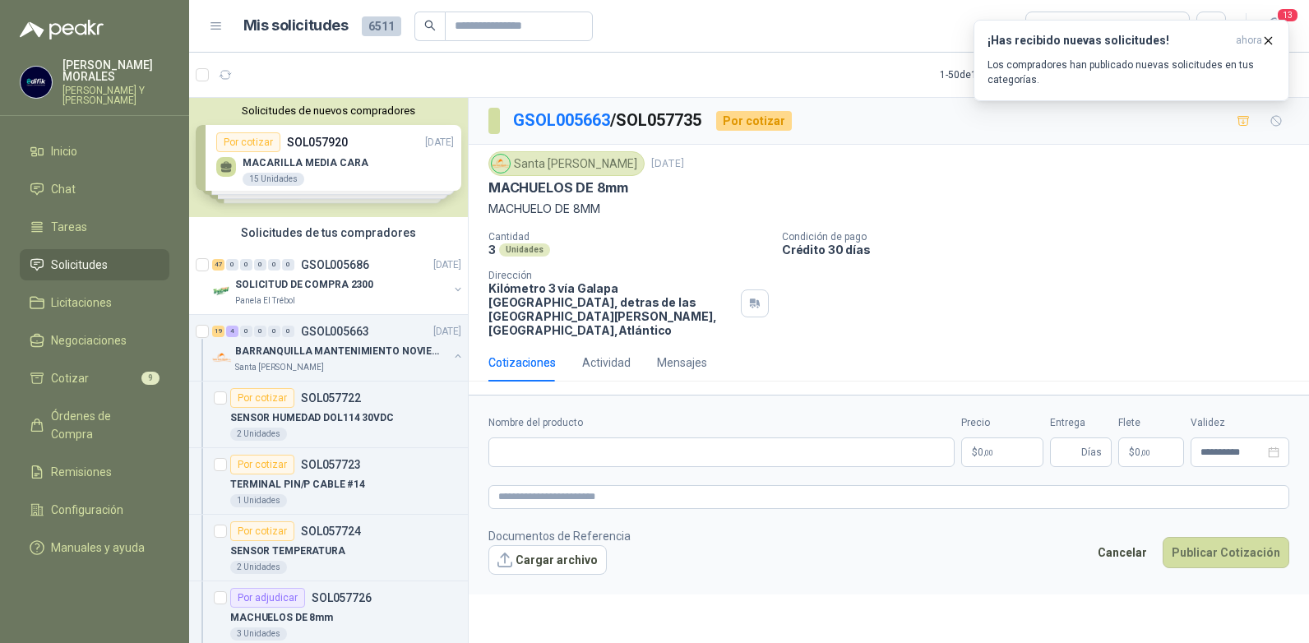
click at [991, 447] on p "$ 0 ,00" at bounding box center [1002, 452] width 82 height 30
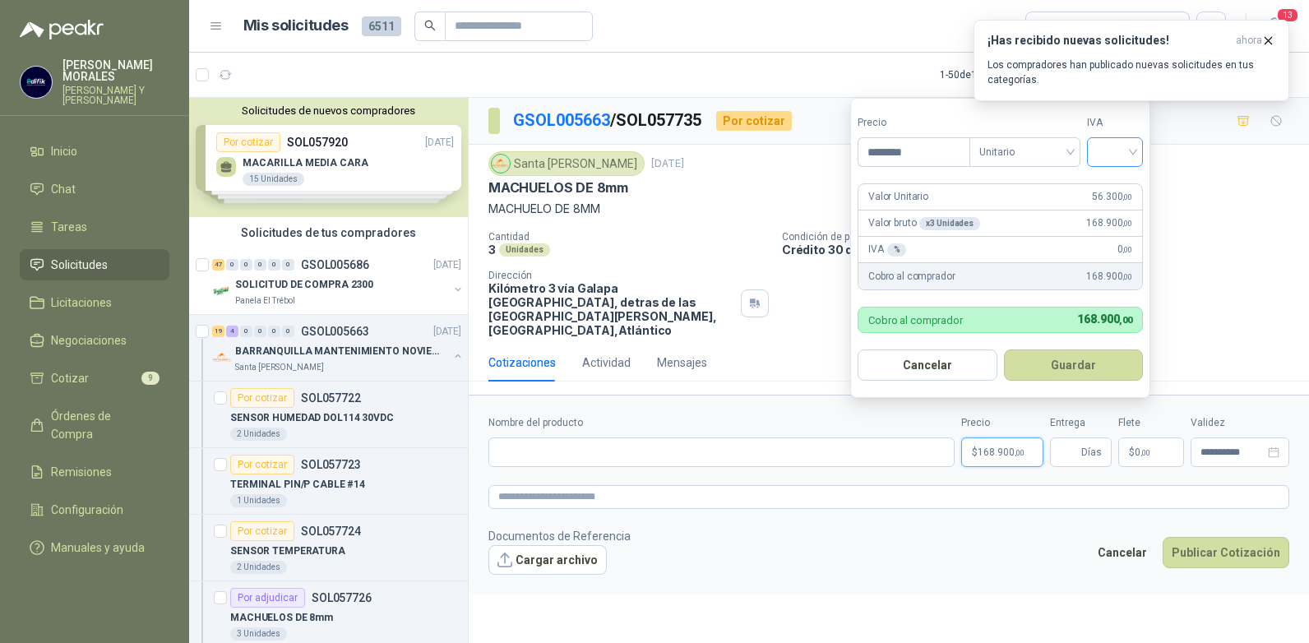
click at [1138, 152] on div at bounding box center [1115, 152] width 56 height 30
type input "********"
click at [1114, 188] on div "19%" at bounding box center [1118, 186] width 30 height 18
click at [1069, 439] on input "Entrega" at bounding box center [1069, 452] width 18 height 28
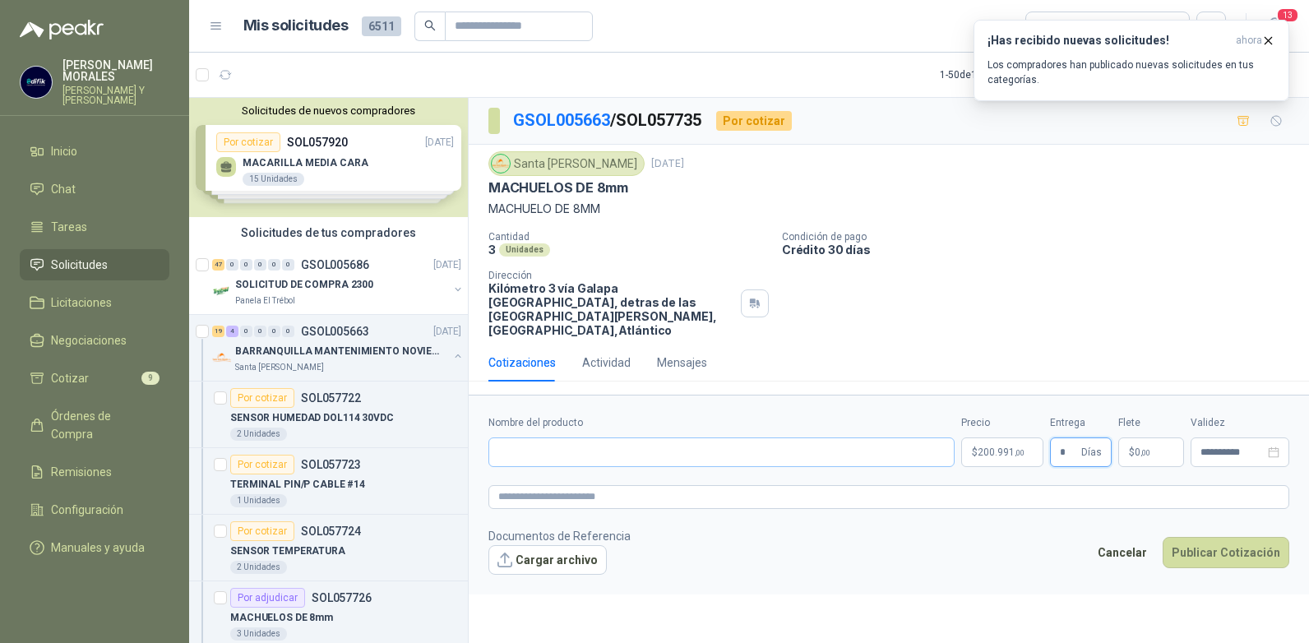
type input "*"
click at [678, 437] on input "Nombre del producto" at bounding box center [721, 452] width 466 height 30
type input "**********"
click at [1206, 537] on button "Publicar Cotización" at bounding box center [1225, 552] width 127 height 31
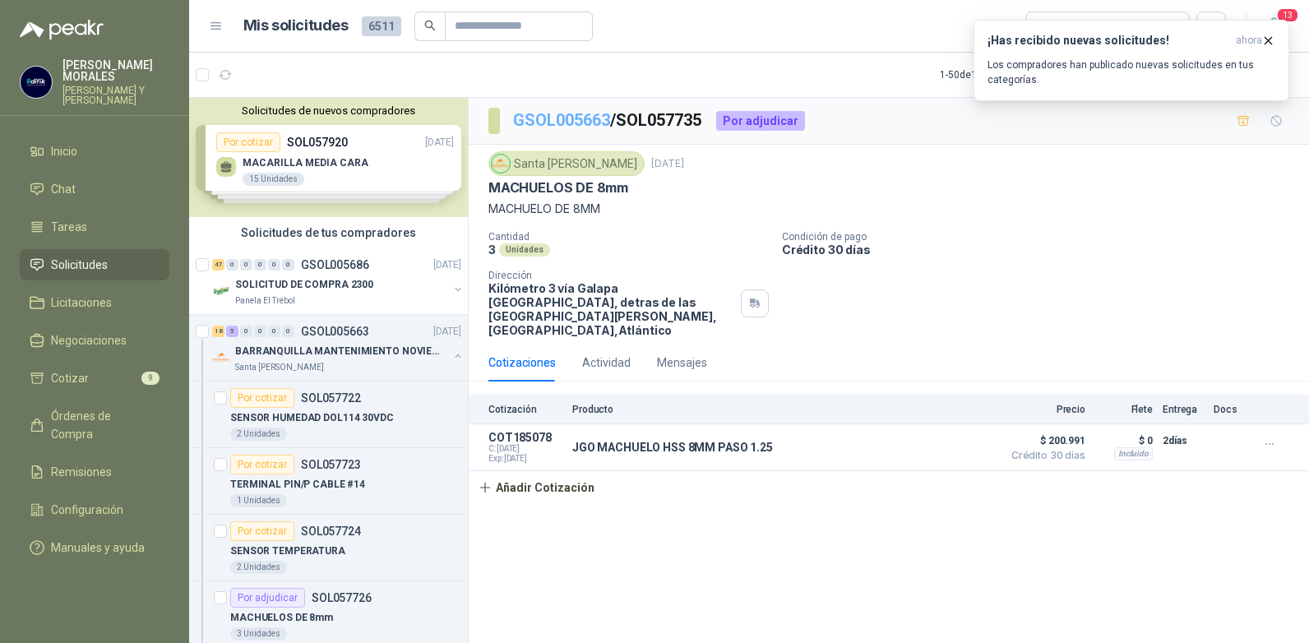
click at [571, 121] on link "GSOL005663" at bounding box center [561, 120] width 97 height 20
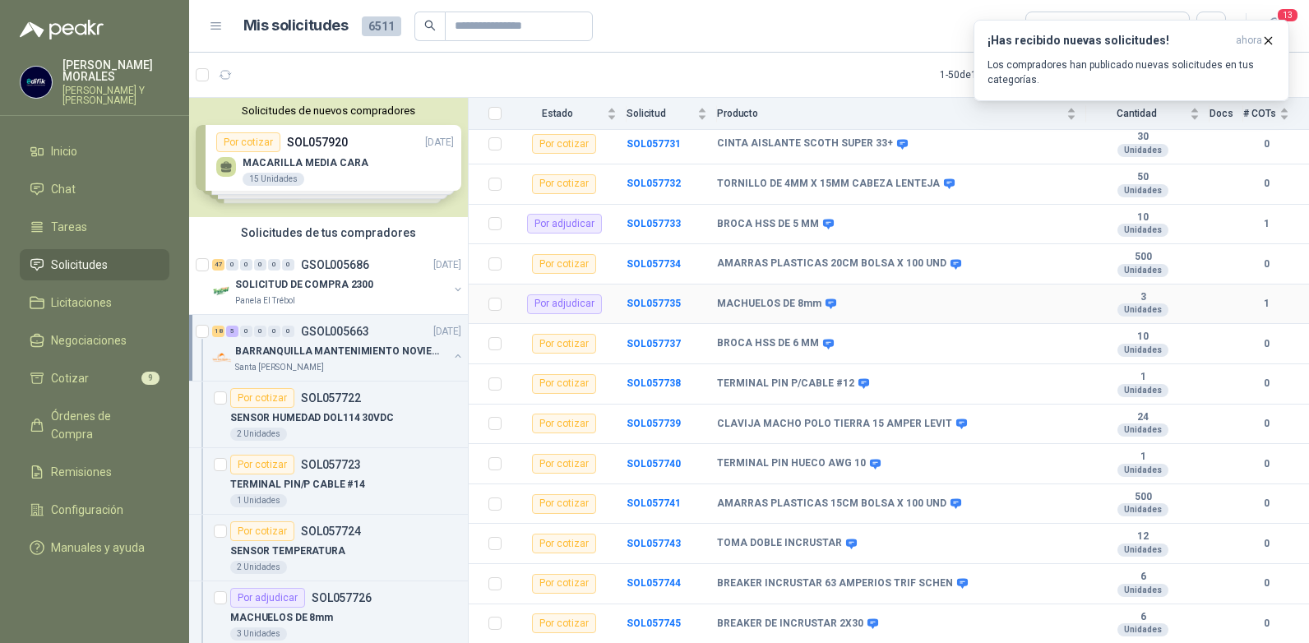
scroll to position [493, 0]
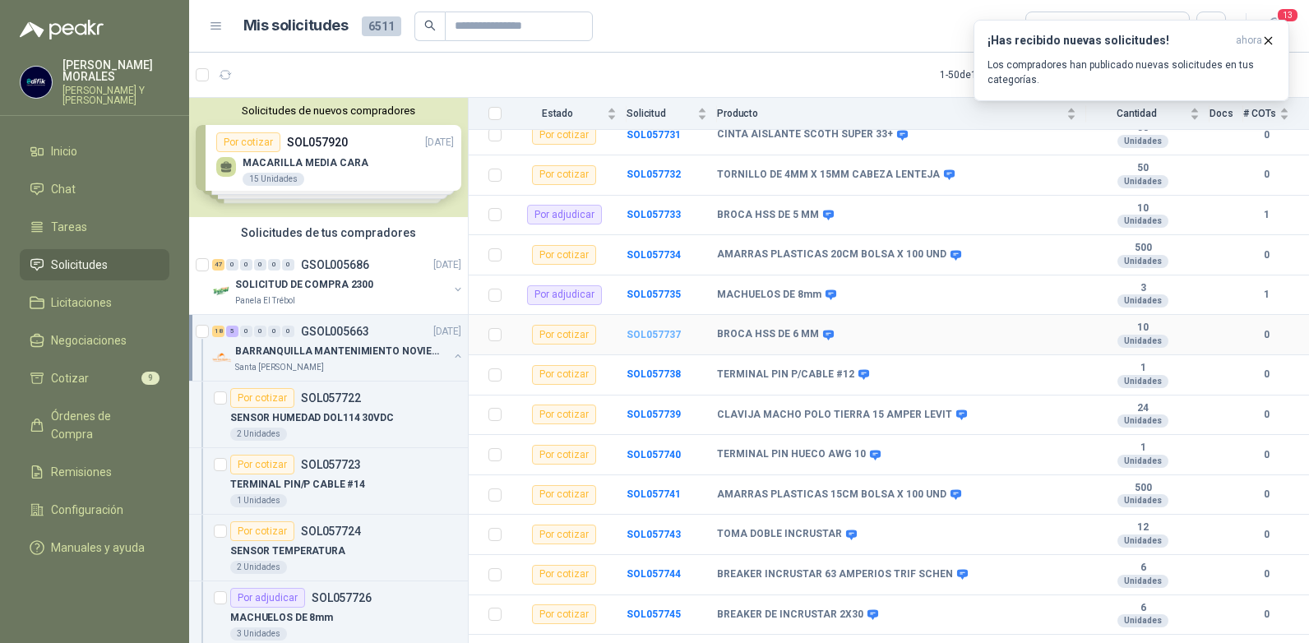
click at [645, 335] on b "SOL057737" at bounding box center [653, 335] width 54 height 12
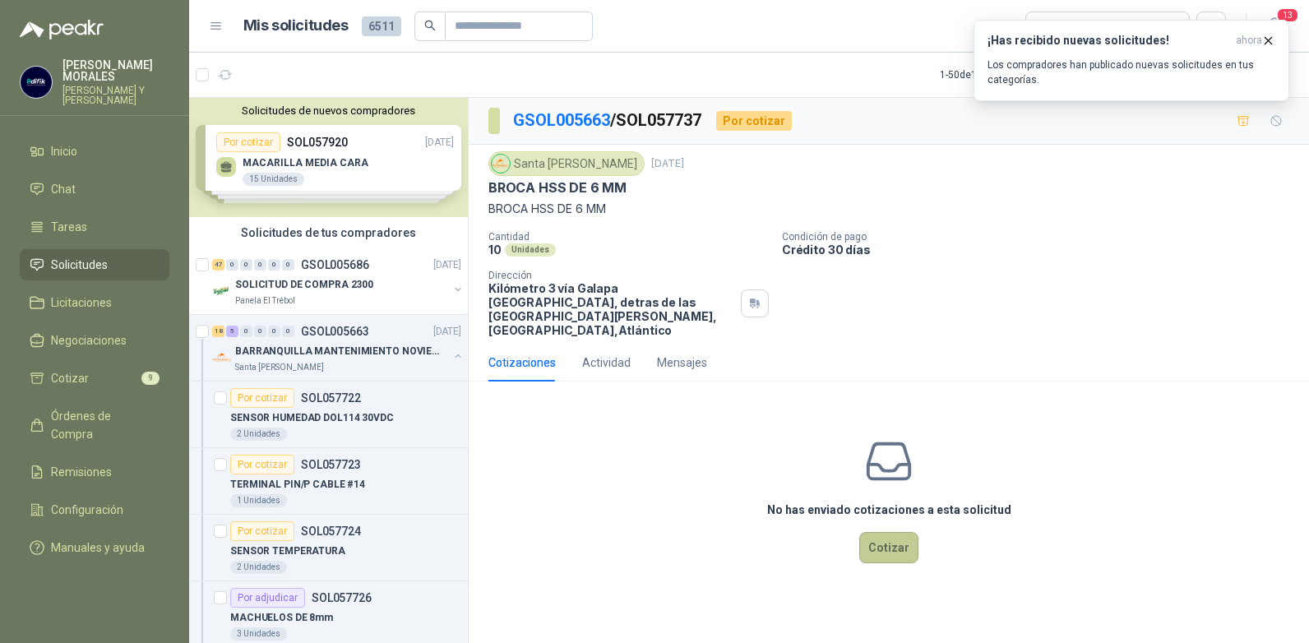
click at [885, 543] on button "Cotizar" at bounding box center [888, 547] width 59 height 31
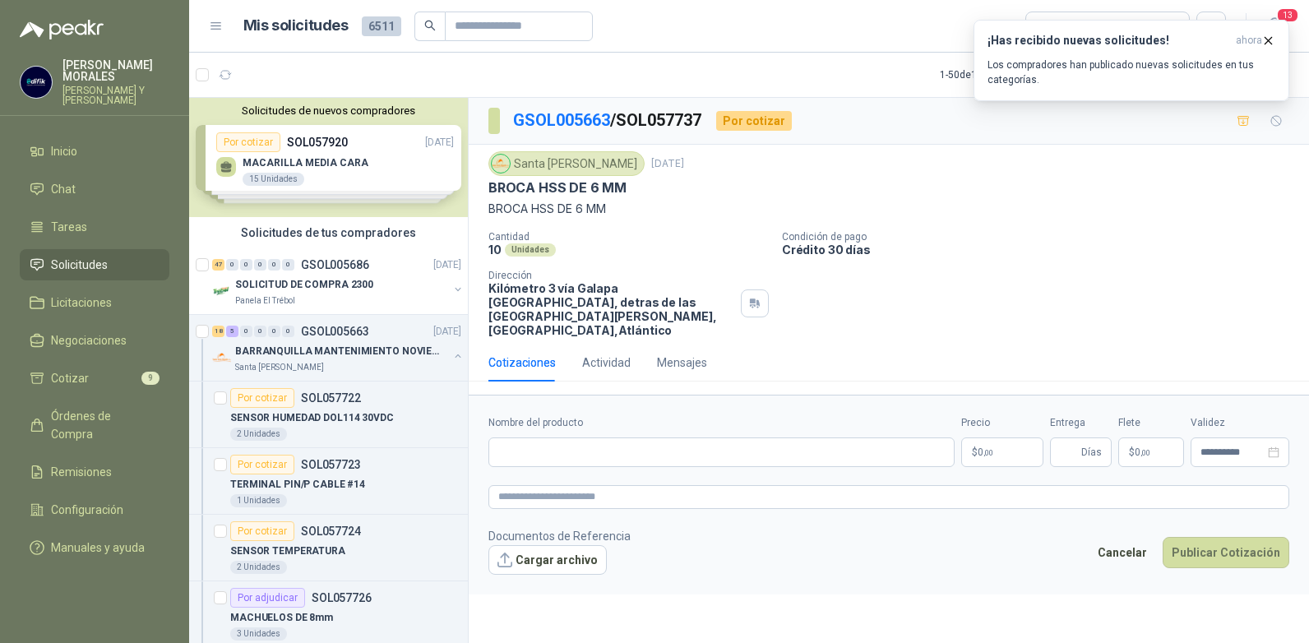
click at [1006, 437] on p "$ 0 ,00" at bounding box center [1002, 452] width 82 height 30
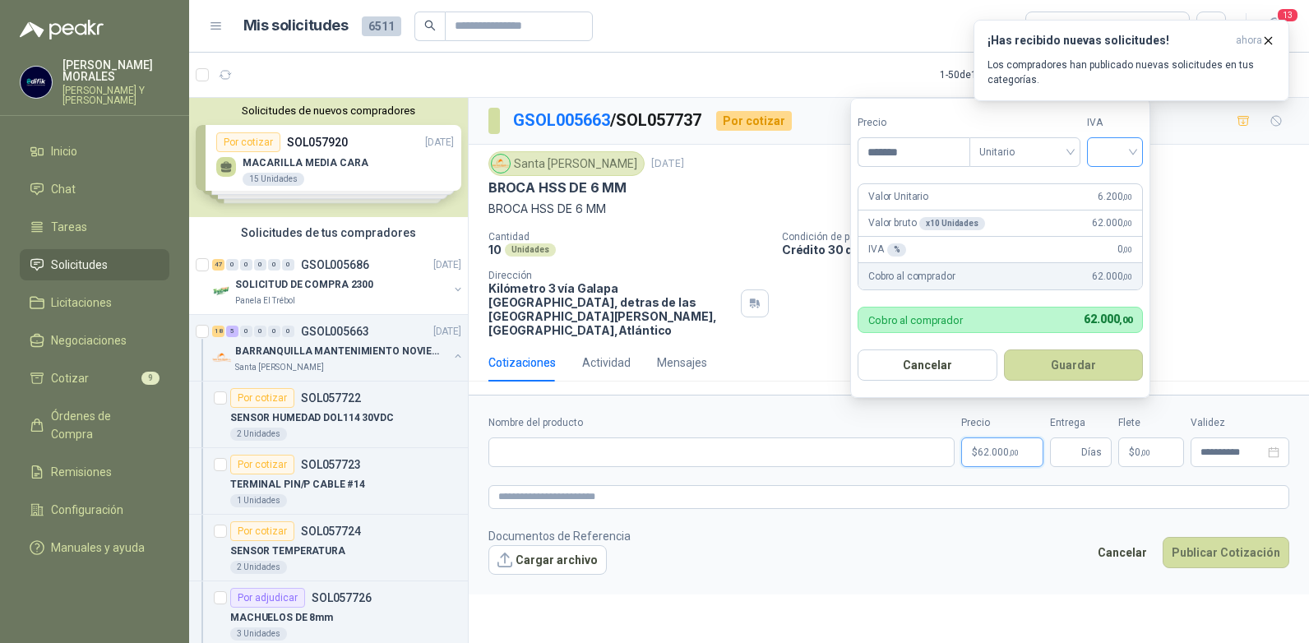
type input "*******"
click at [1132, 152] on input "search" at bounding box center [1115, 150] width 36 height 25
click at [1111, 181] on div "19%" at bounding box center [1118, 186] width 30 height 18
click at [1074, 359] on button "Guardar" at bounding box center [1075, 364] width 141 height 31
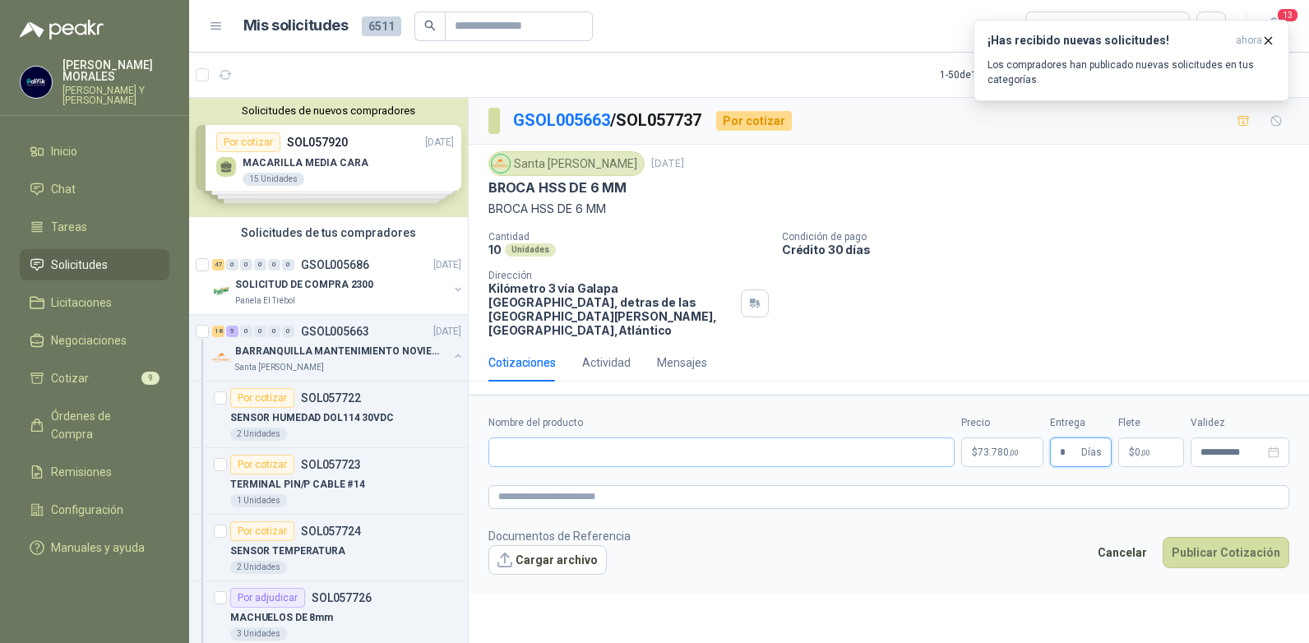
type input "*"
click at [709, 437] on input "Nombre del producto" at bounding box center [721, 452] width 466 height 30
type input "**********"
click at [1224, 538] on button "Publicar Cotización" at bounding box center [1225, 552] width 127 height 31
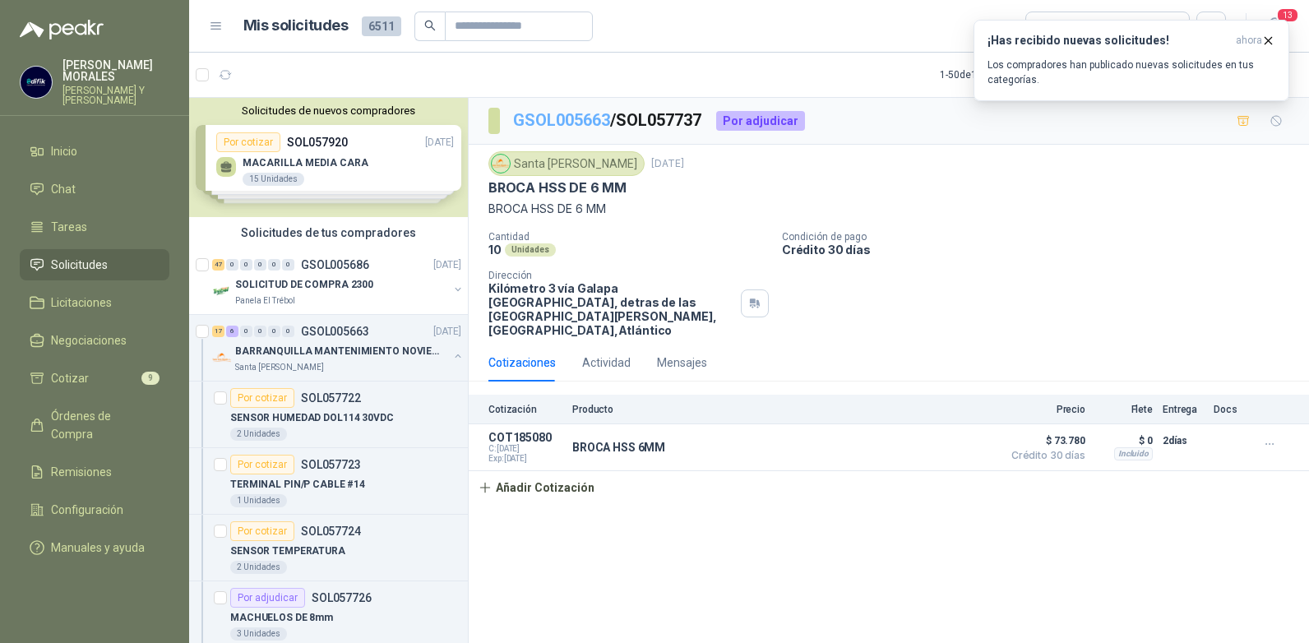
click at [577, 118] on link "GSOL005663" at bounding box center [561, 120] width 97 height 20
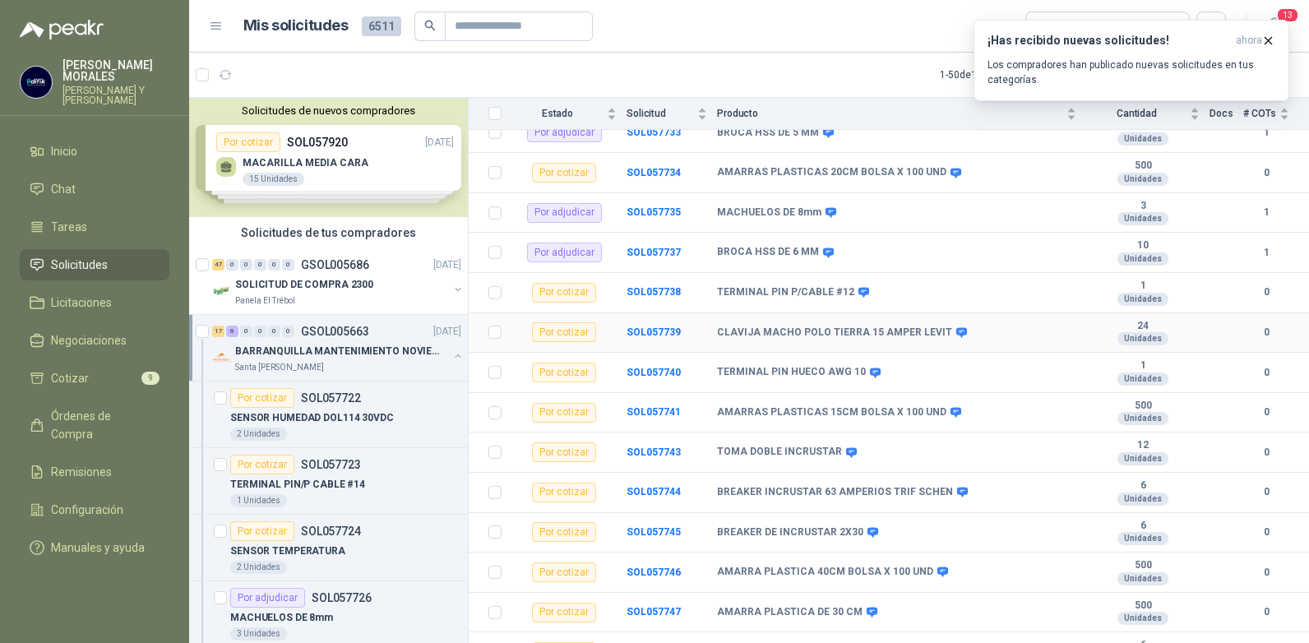
scroll to position [599, 0]
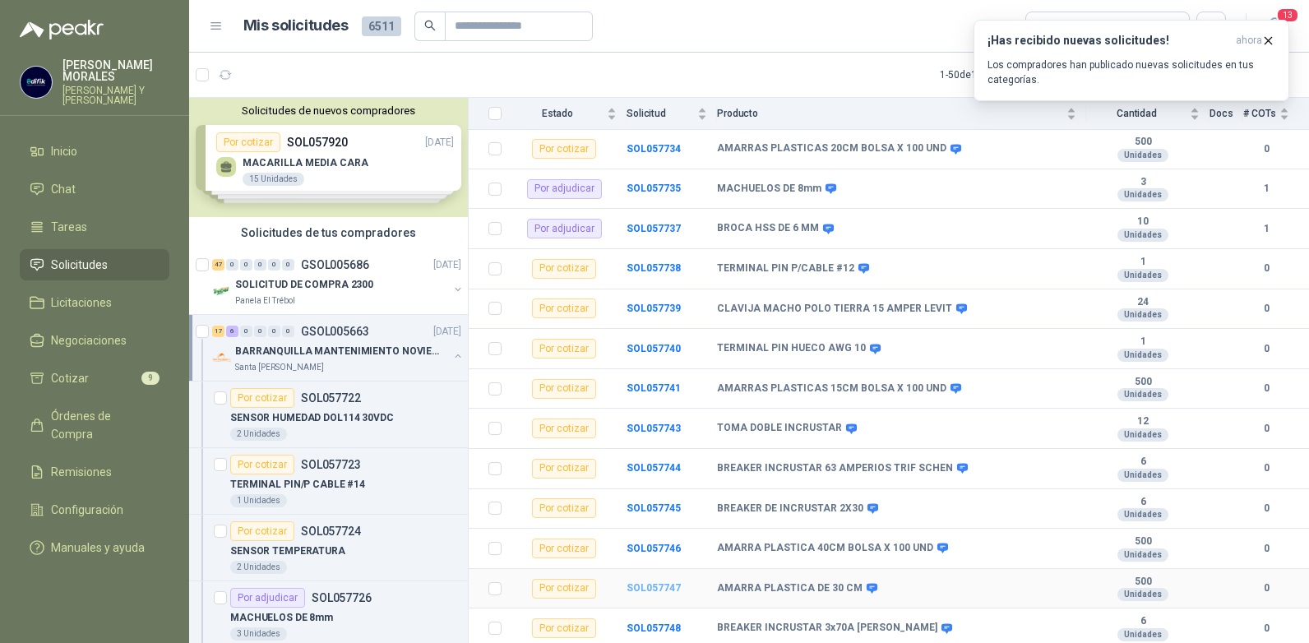
click at [650, 592] on b "SOL057747" at bounding box center [653, 588] width 54 height 12
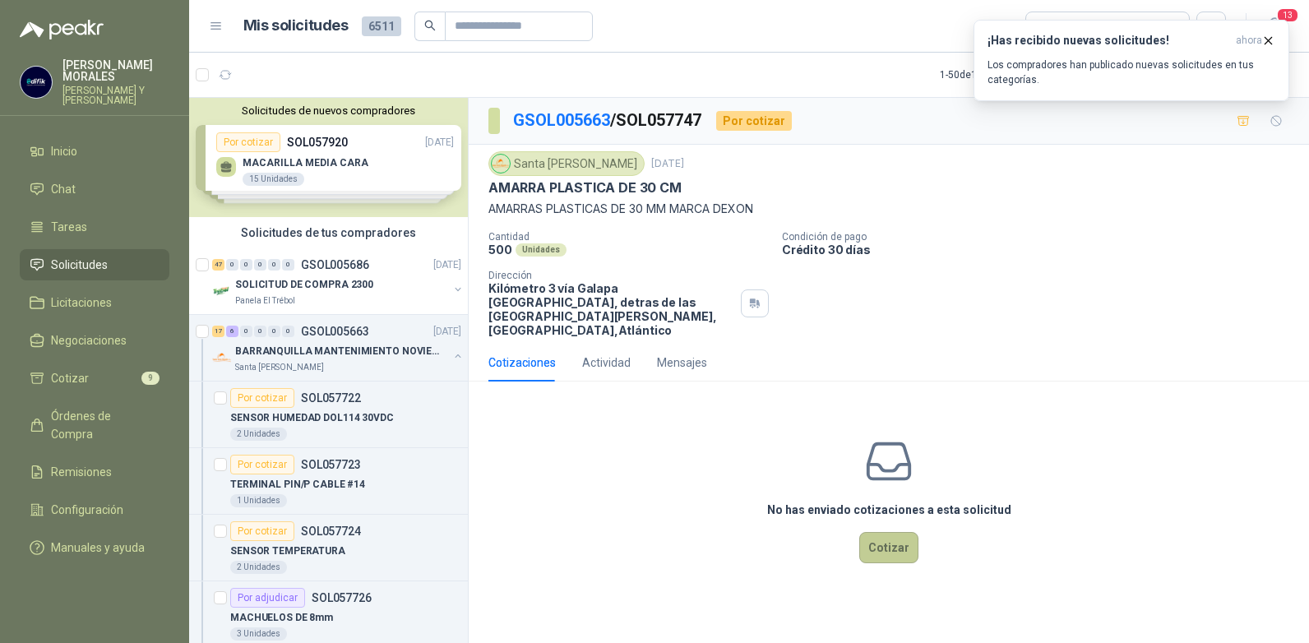
click at [884, 533] on button "Cotizar" at bounding box center [888, 547] width 59 height 31
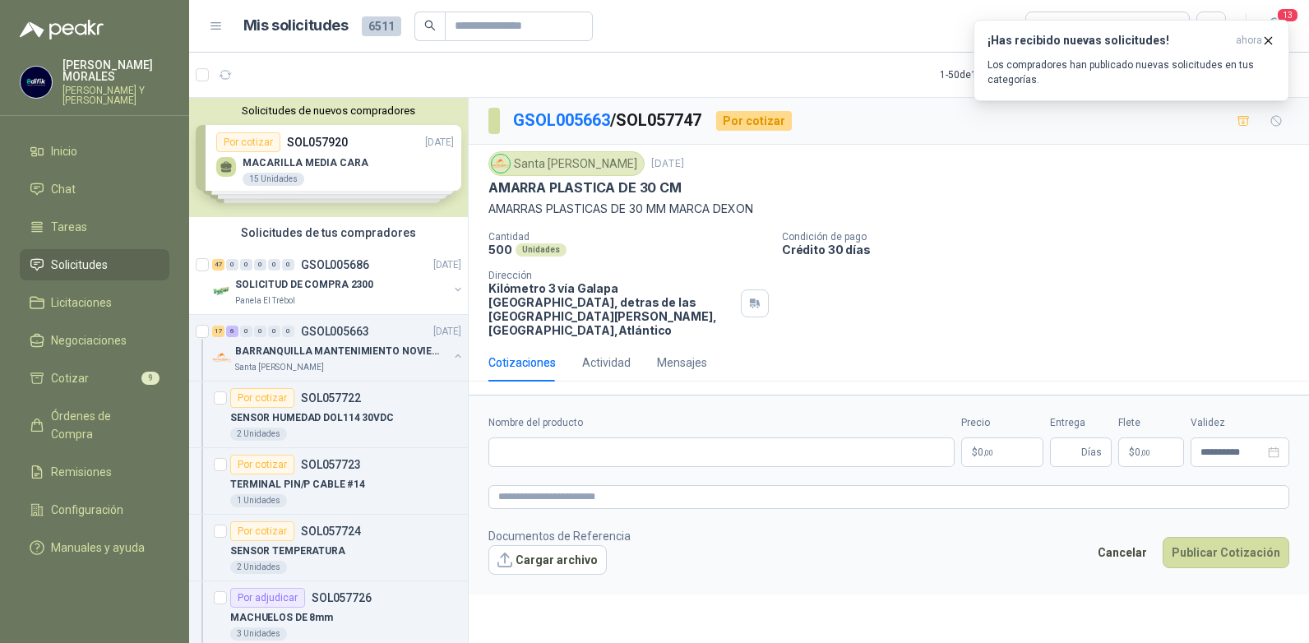
click at [1029, 437] on p "$ 0 ,00" at bounding box center [1002, 452] width 82 height 30
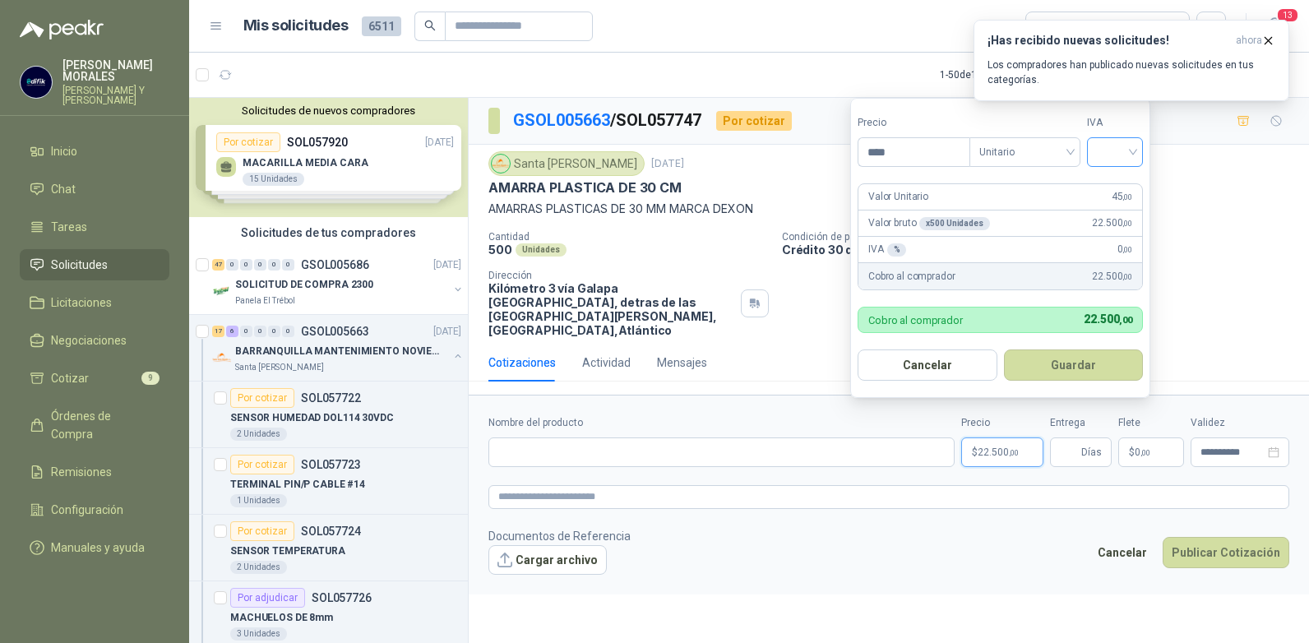
type input "****"
click at [1126, 150] on input "search" at bounding box center [1115, 150] width 36 height 25
click at [1114, 184] on div "19%" at bounding box center [1118, 186] width 30 height 18
click at [1091, 357] on button "Guardar" at bounding box center [1075, 364] width 141 height 31
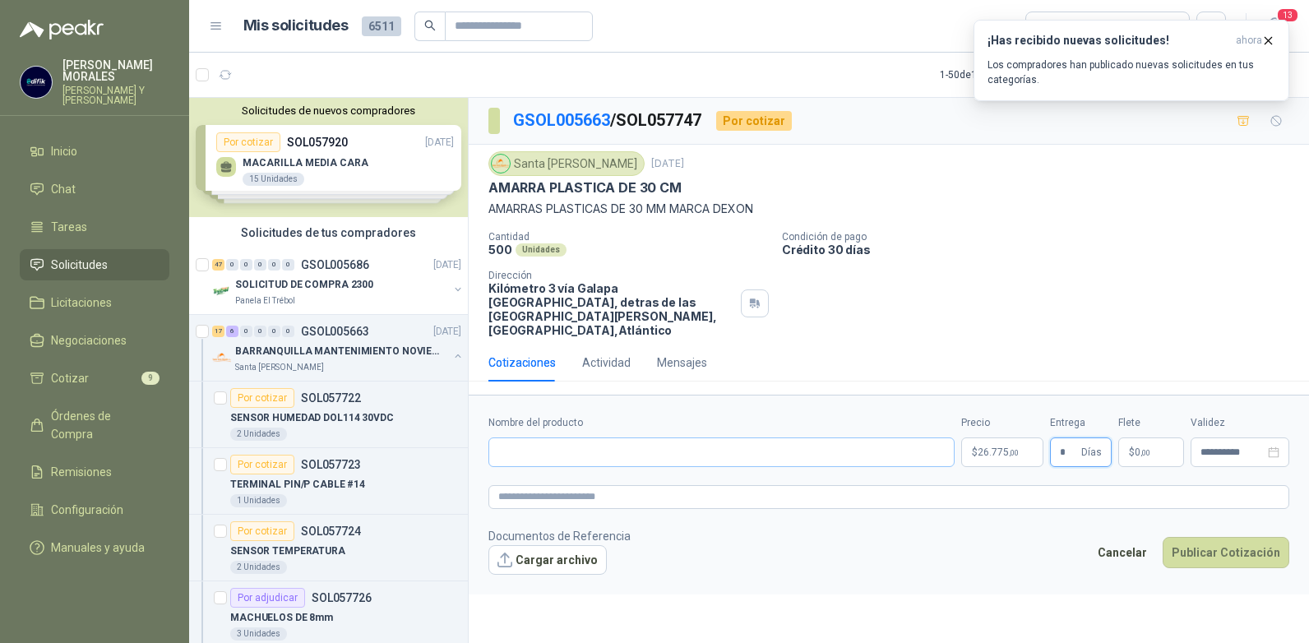
type input "*"
click at [676, 437] on input "Nombre del producto" at bounding box center [721, 452] width 466 height 30
type input "**********"
click at [1219, 538] on button "Publicar Cotización" at bounding box center [1225, 552] width 127 height 31
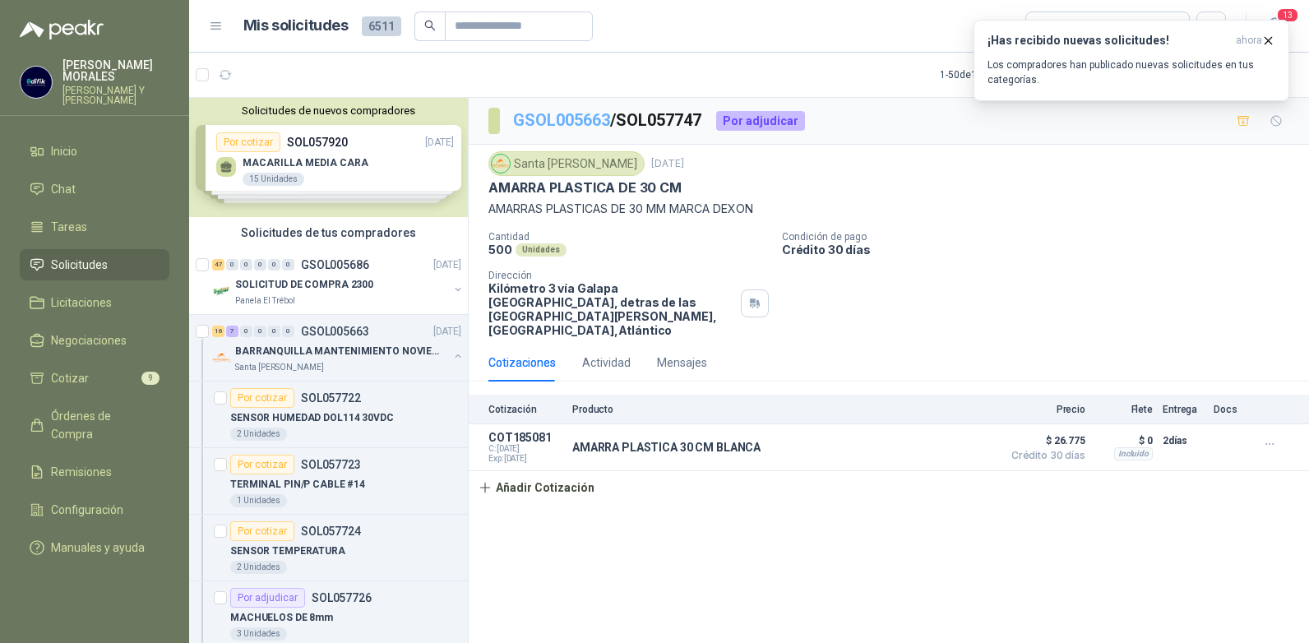
click at [591, 119] on link "GSOL005663" at bounding box center [561, 120] width 97 height 20
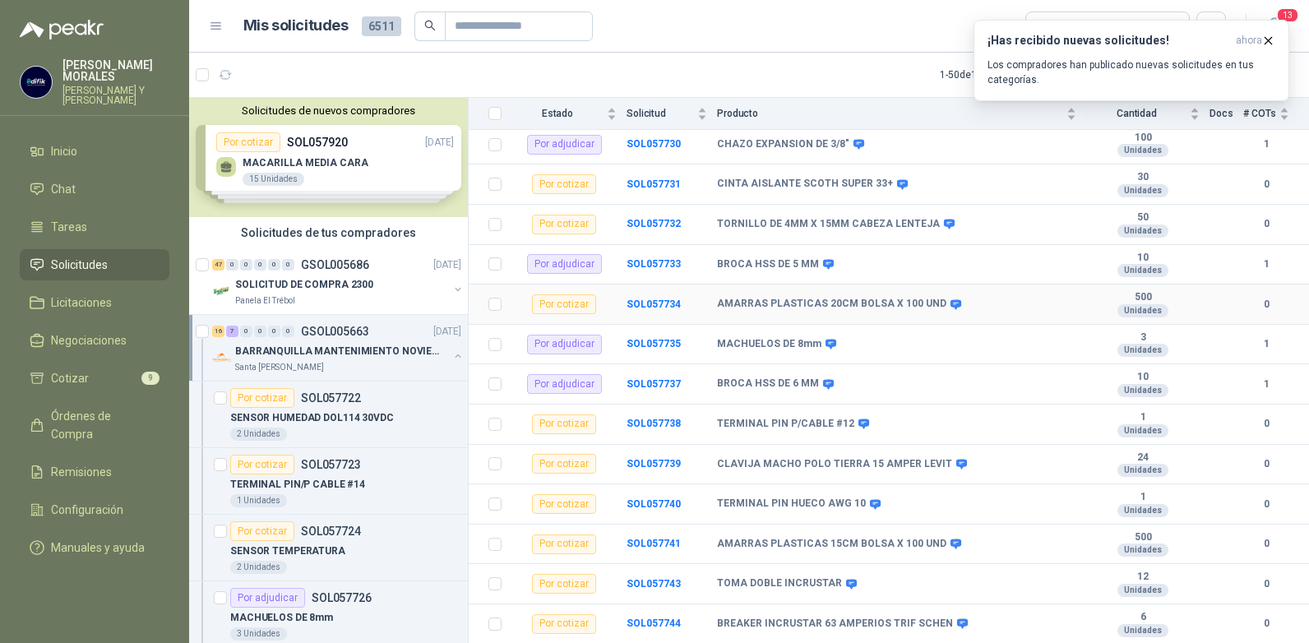
scroll to position [599, 0]
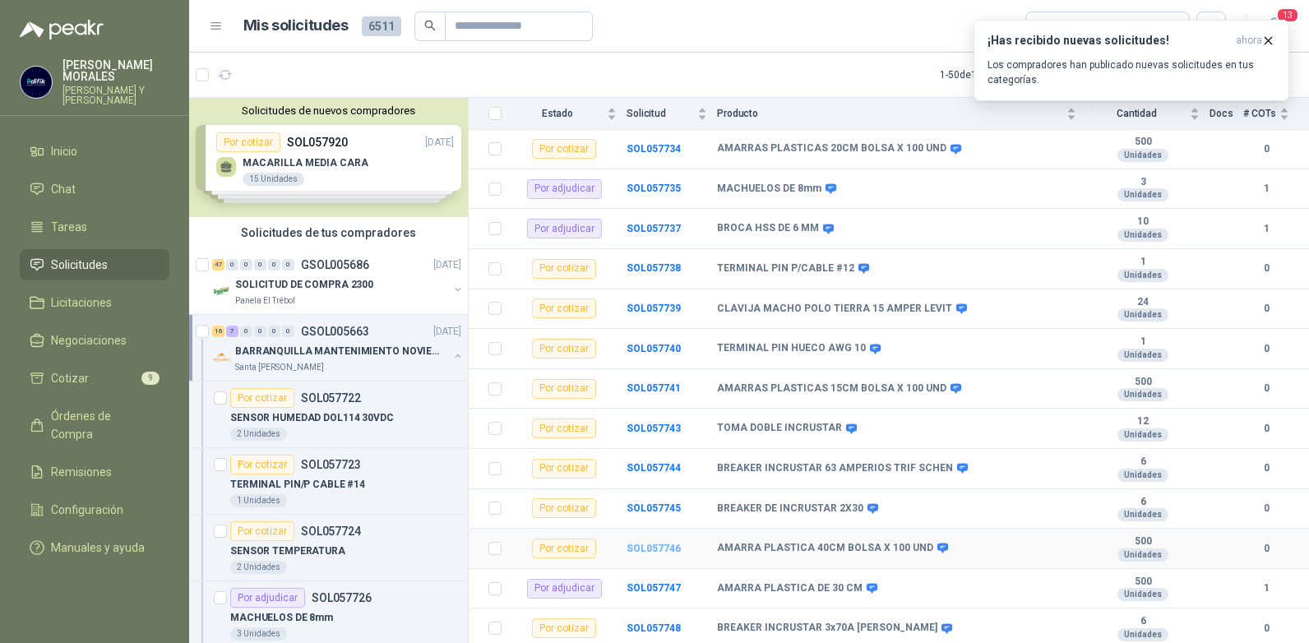
click at [644, 549] on b "SOL057746" at bounding box center [653, 549] width 54 height 12
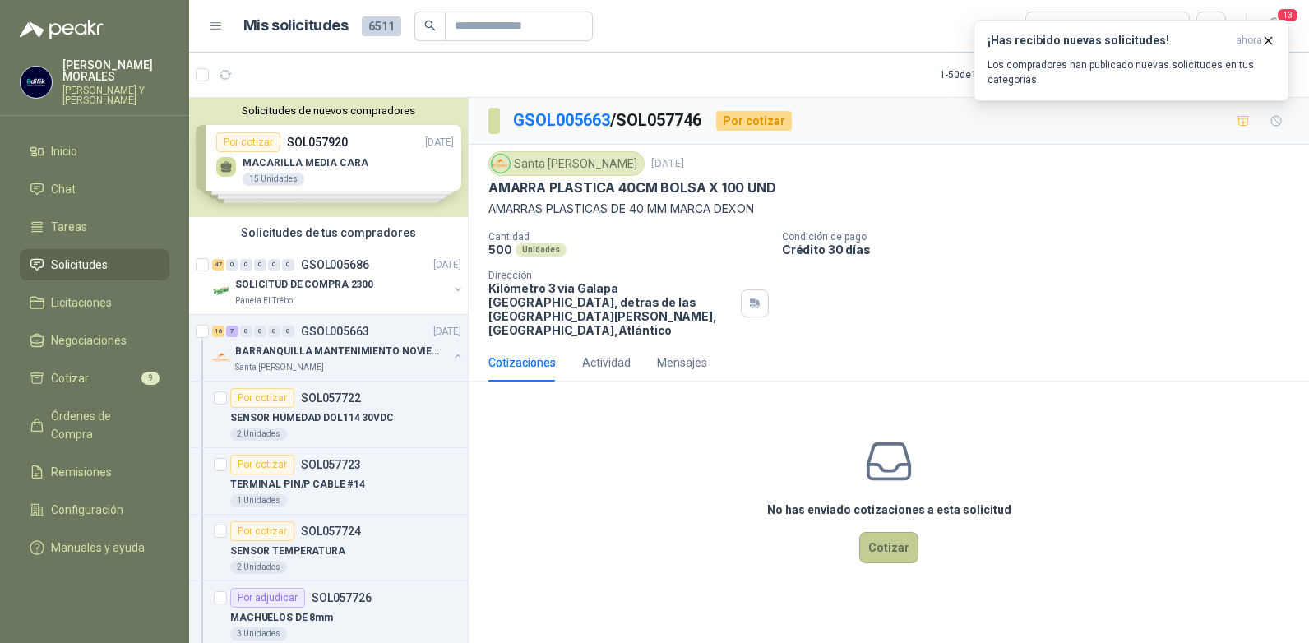
click at [895, 534] on button "Cotizar" at bounding box center [888, 547] width 59 height 31
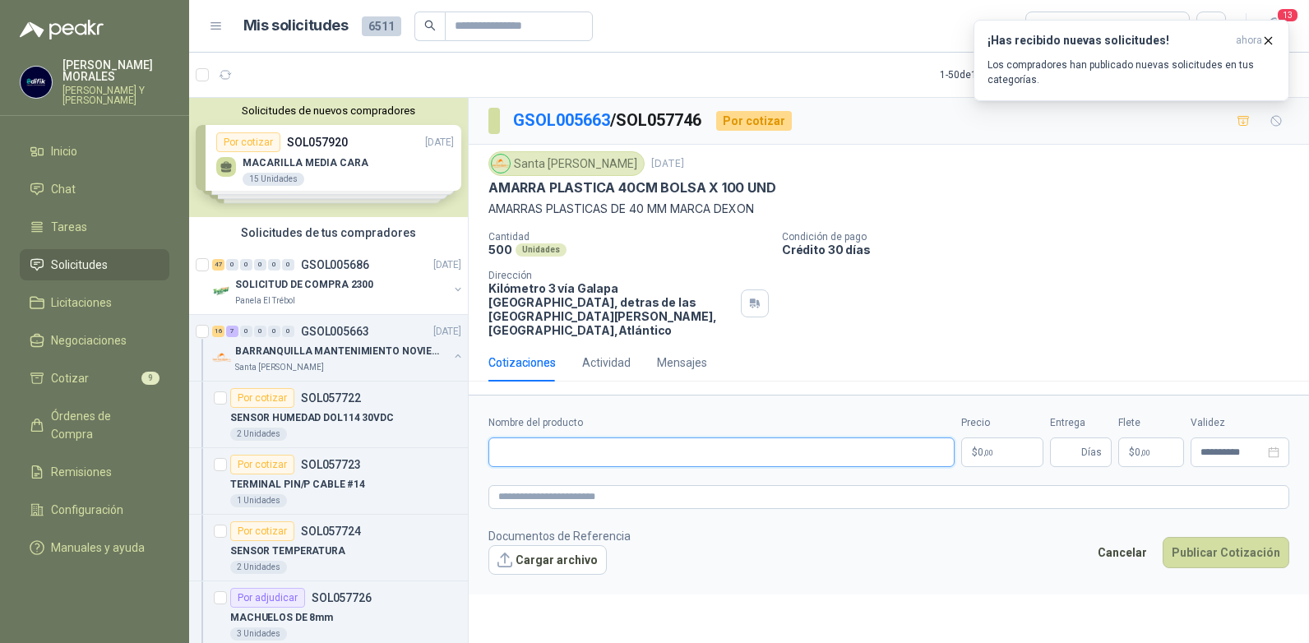
click at [810, 441] on input "Nombre del producto" at bounding box center [721, 452] width 466 height 30
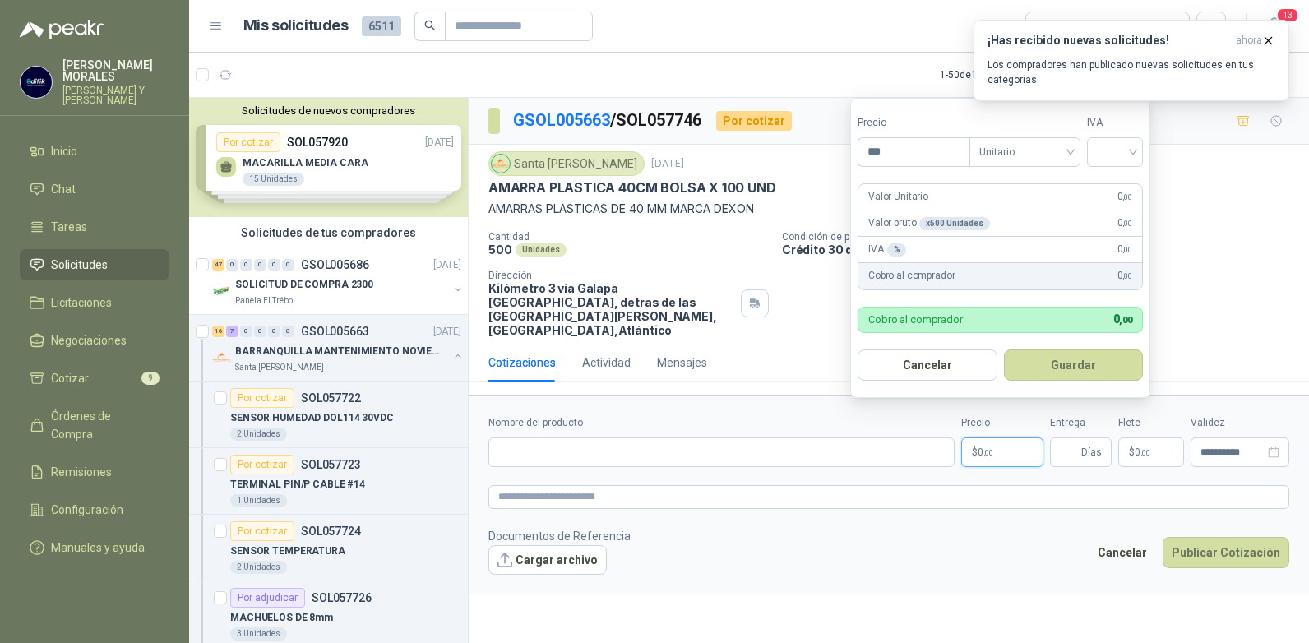
click at [980, 447] on span "0 ,00" at bounding box center [985, 452] width 16 height 10
type input "*******"
click at [1133, 152] on input "search" at bounding box center [1115, 150] width 36 height 25
click at [1113, 184] on div "19%" at bounding box center [1118, 186] width 30 height 18
click at [1073, 360] on button "Guardar" at bounding box center [1075, 364] width 141 height 31
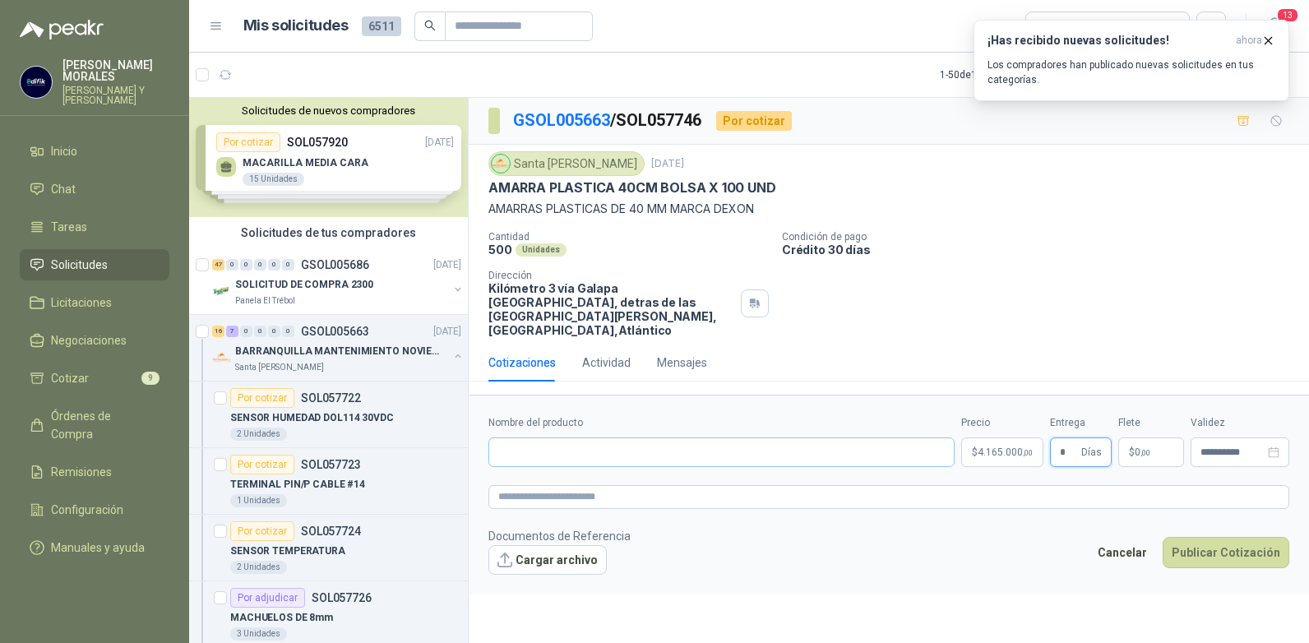
type input "*"
click at [593, 438] on input "Nombre del producto" at bounding box center [721, 452] width 466 height 30
type input "**********"
click at [1220, 542] on button "Publicar Cotización" at bounding box center [1225, 552] width 127 height 31
